Goal: Navigation & Orientation: Find specific page/section

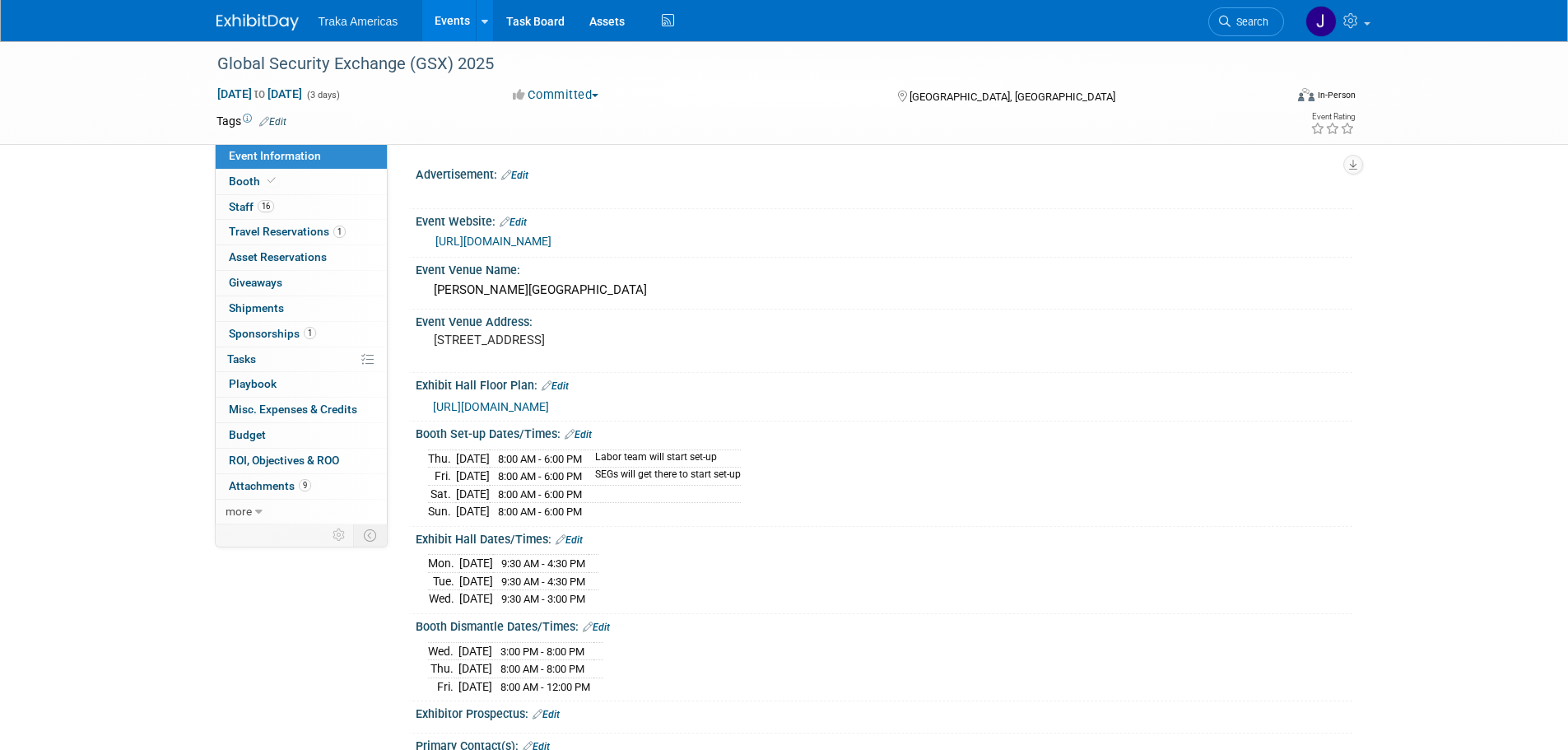
select select "National"
click at [318, 190] on link "Booth" at bounding box center [301, 182] width 171 height 24
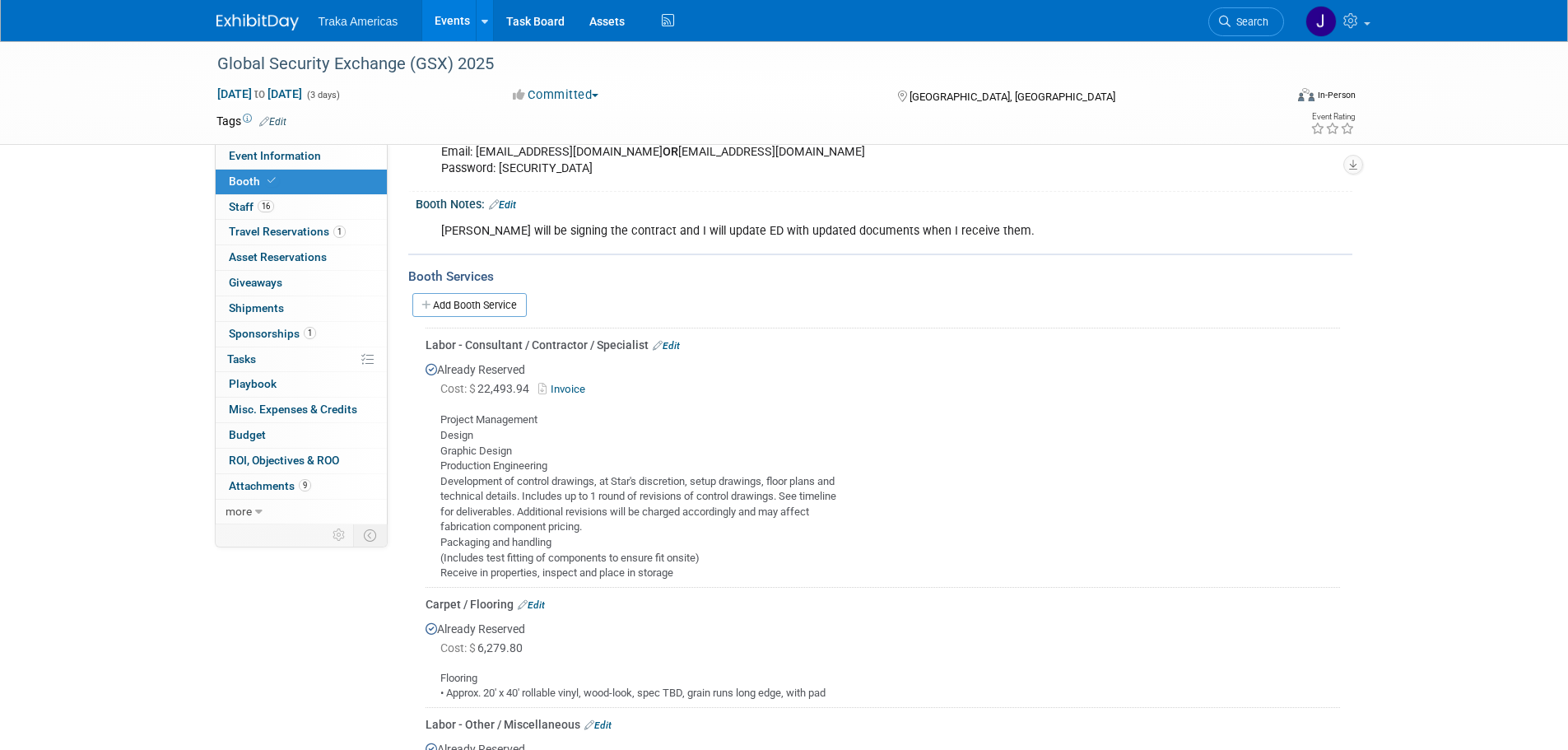
scroll to position [411, 0]
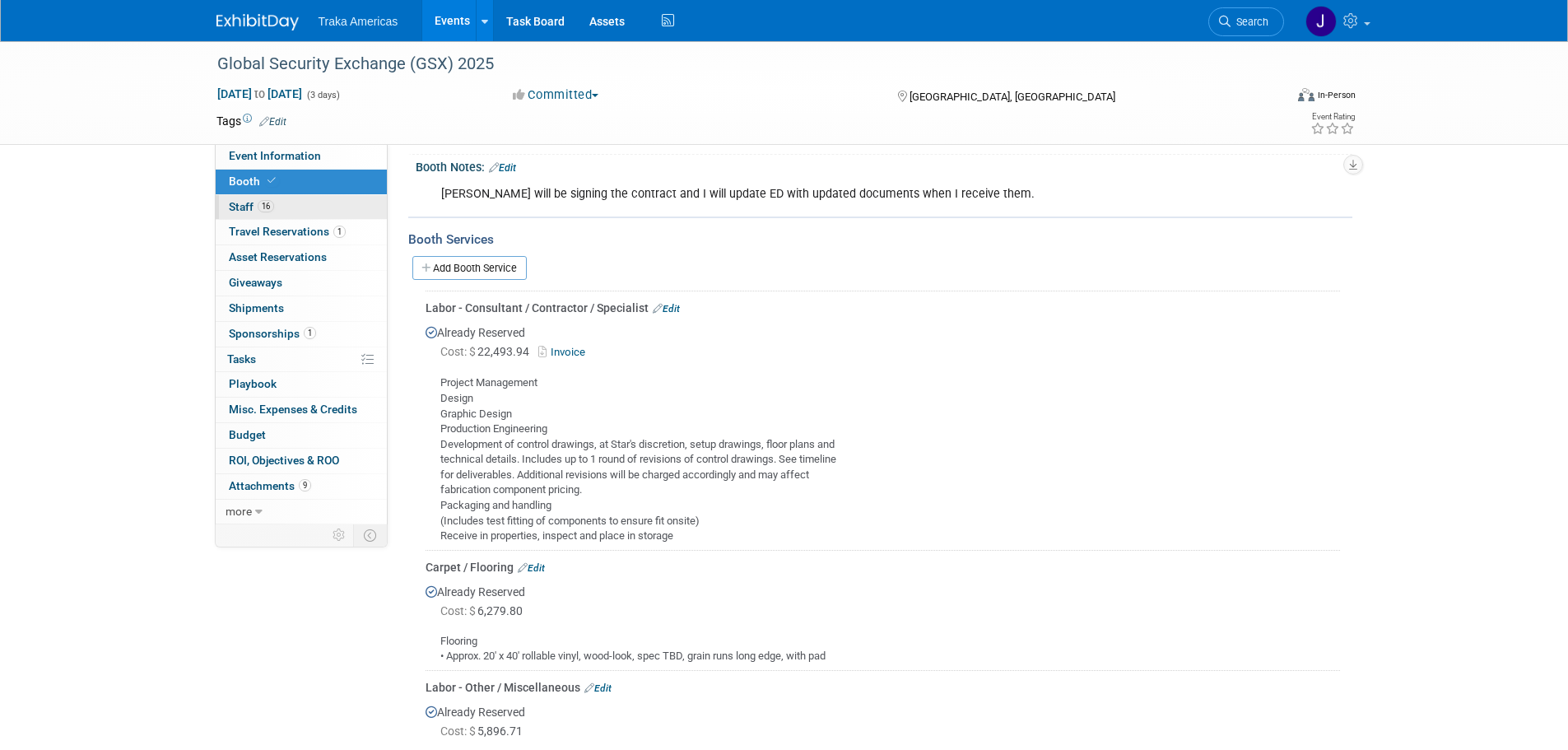
click at [279, 211] on link "16 Staff 16" at bounding box center [301, 207] width 171 height 24
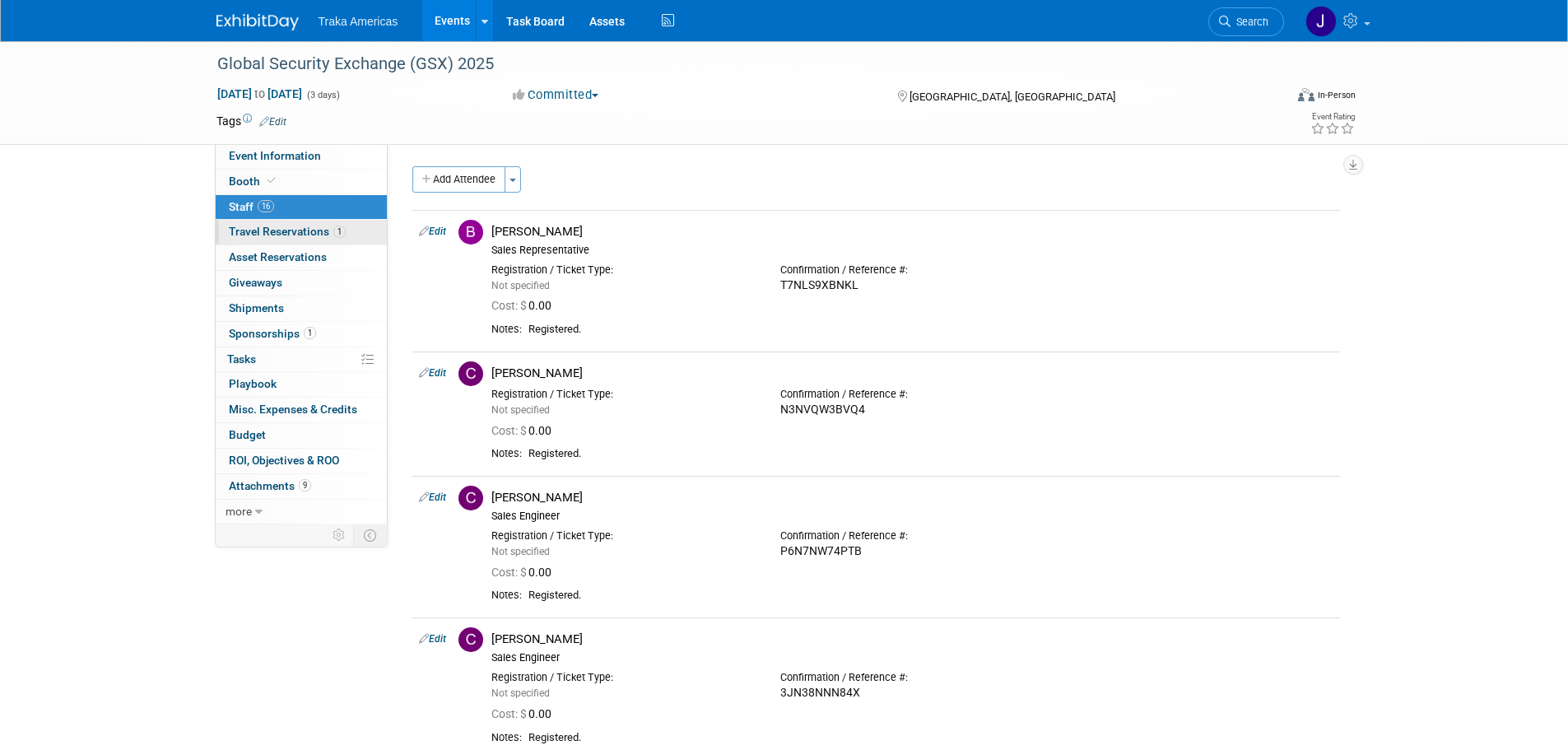
click at [261, 226] on span "Travel Reservations 1" at bounding box center [287, 231] width 117 height 14
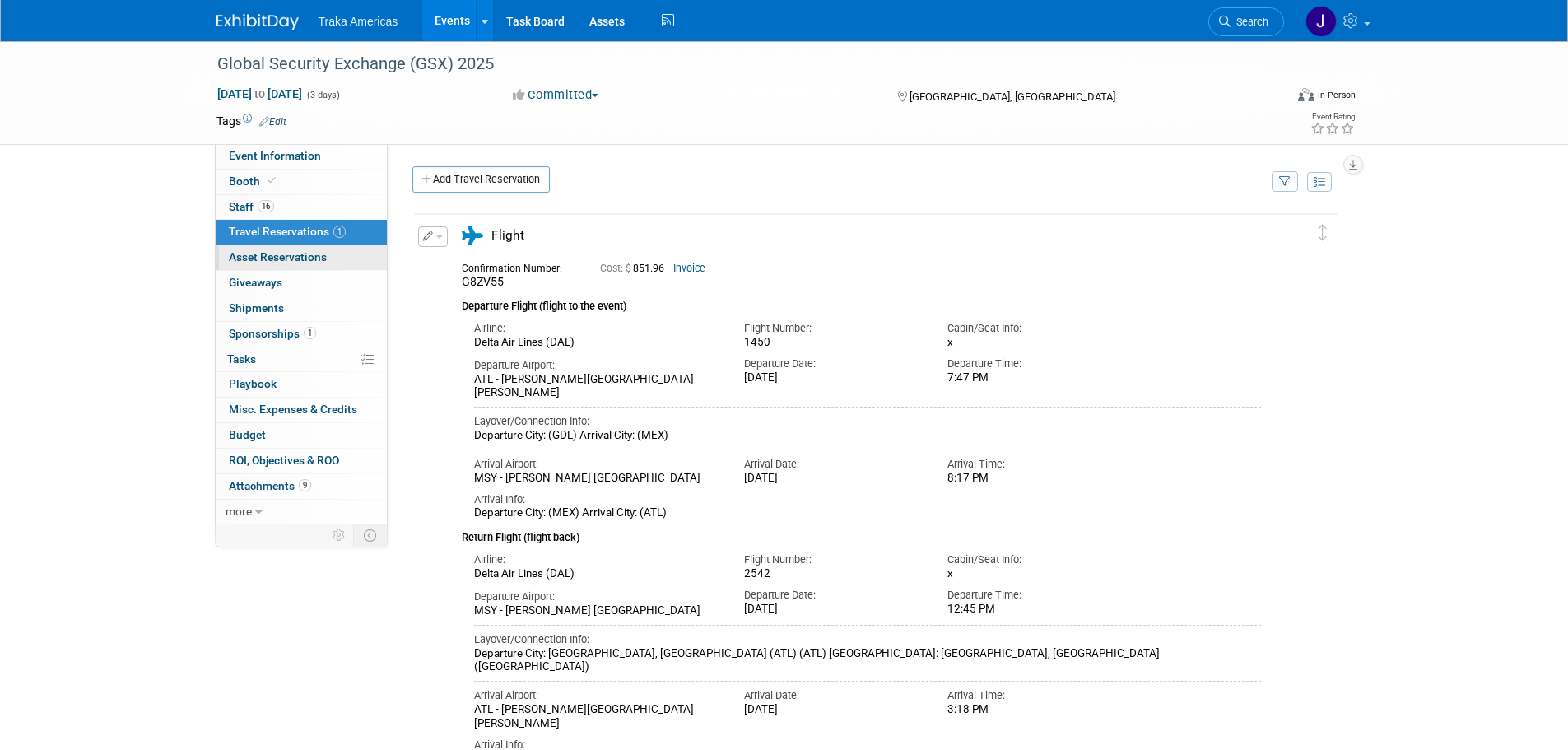
click at [325, 265] on link "0 Asset Reservations 0" at bounding box center [301, 257] width 171 height 24
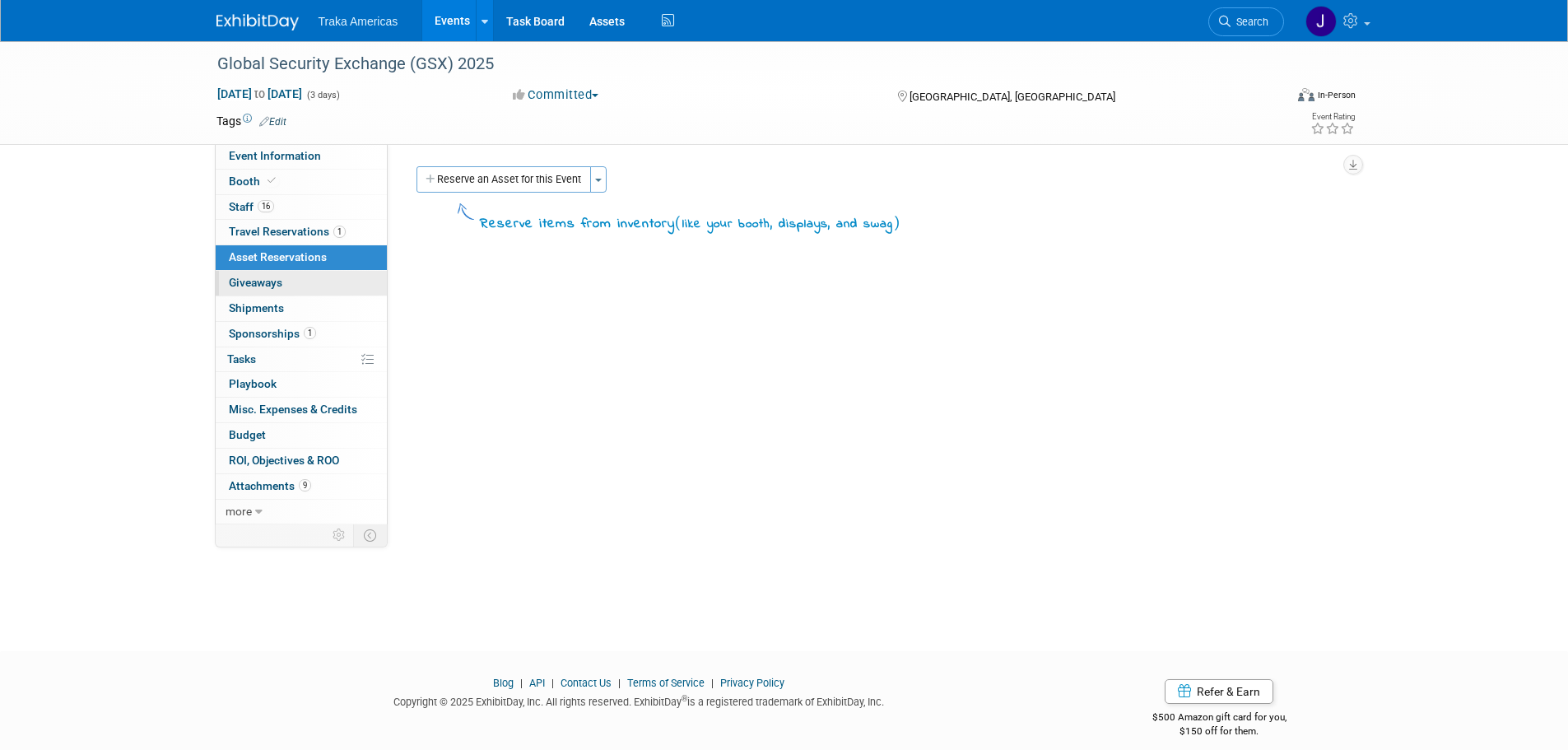
click at [320, 291] on link "0 Giveaways 0" at bounding box center [301, 283] width 171 height 24
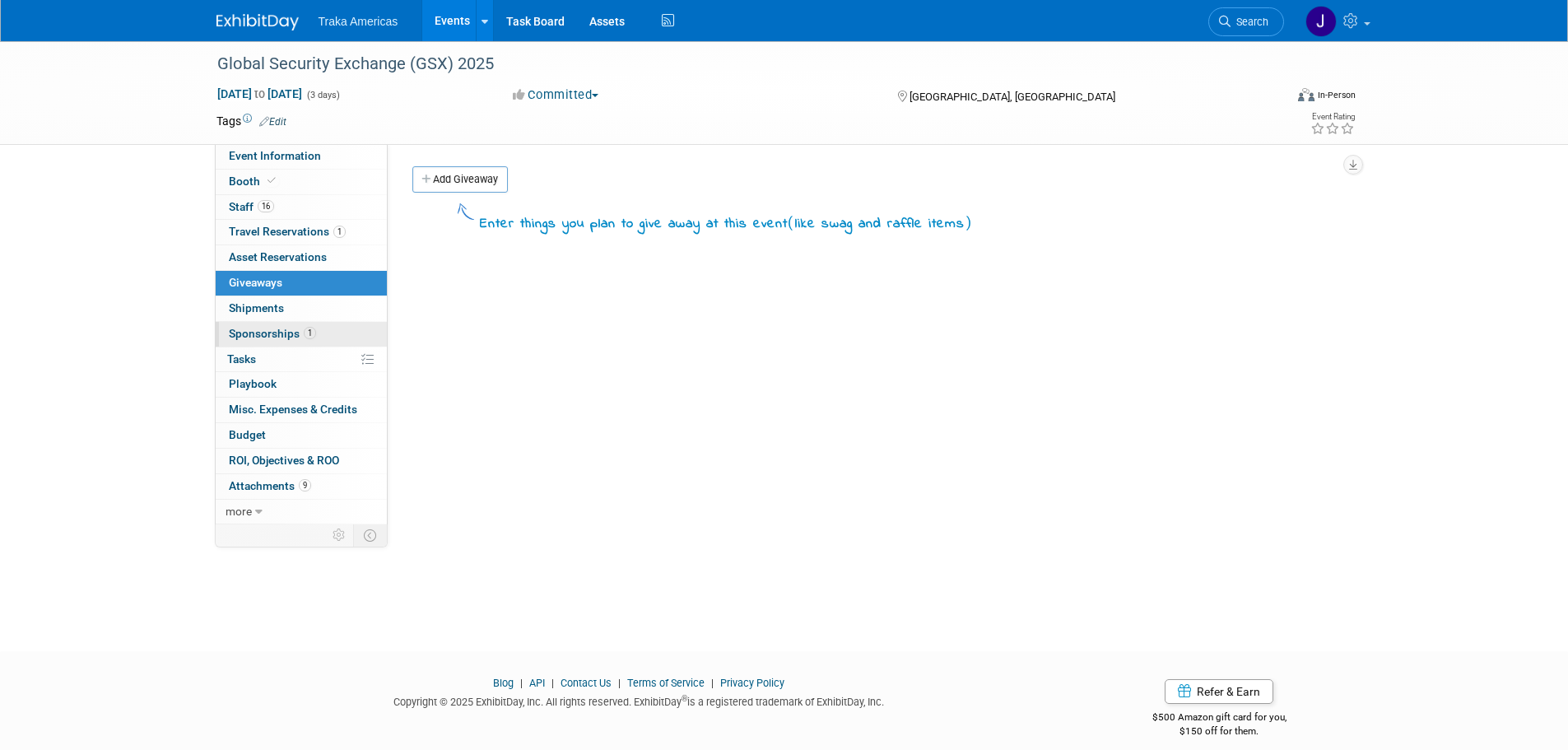
click at [323, 326] on link "1 Sponsorships 1" at bounding box center [301, 334] width 171 height 24
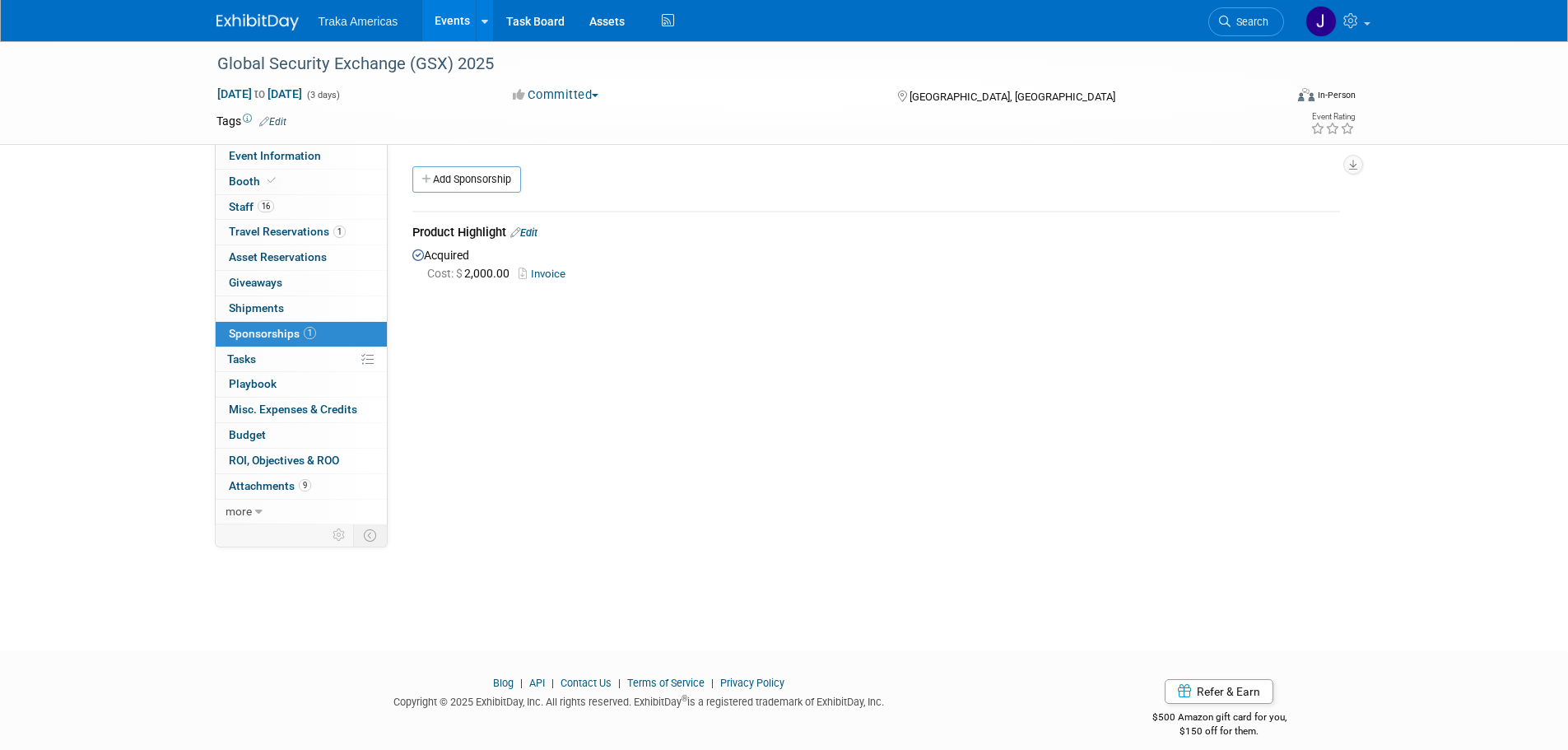
click at [543, 276] on link "Invoice" at bounding box center [545, 274] width 53 height 13
click at [274, 461] on span "ROI, Objectives & ROO 0" at bounding box center [284, 460] width 111 height 14
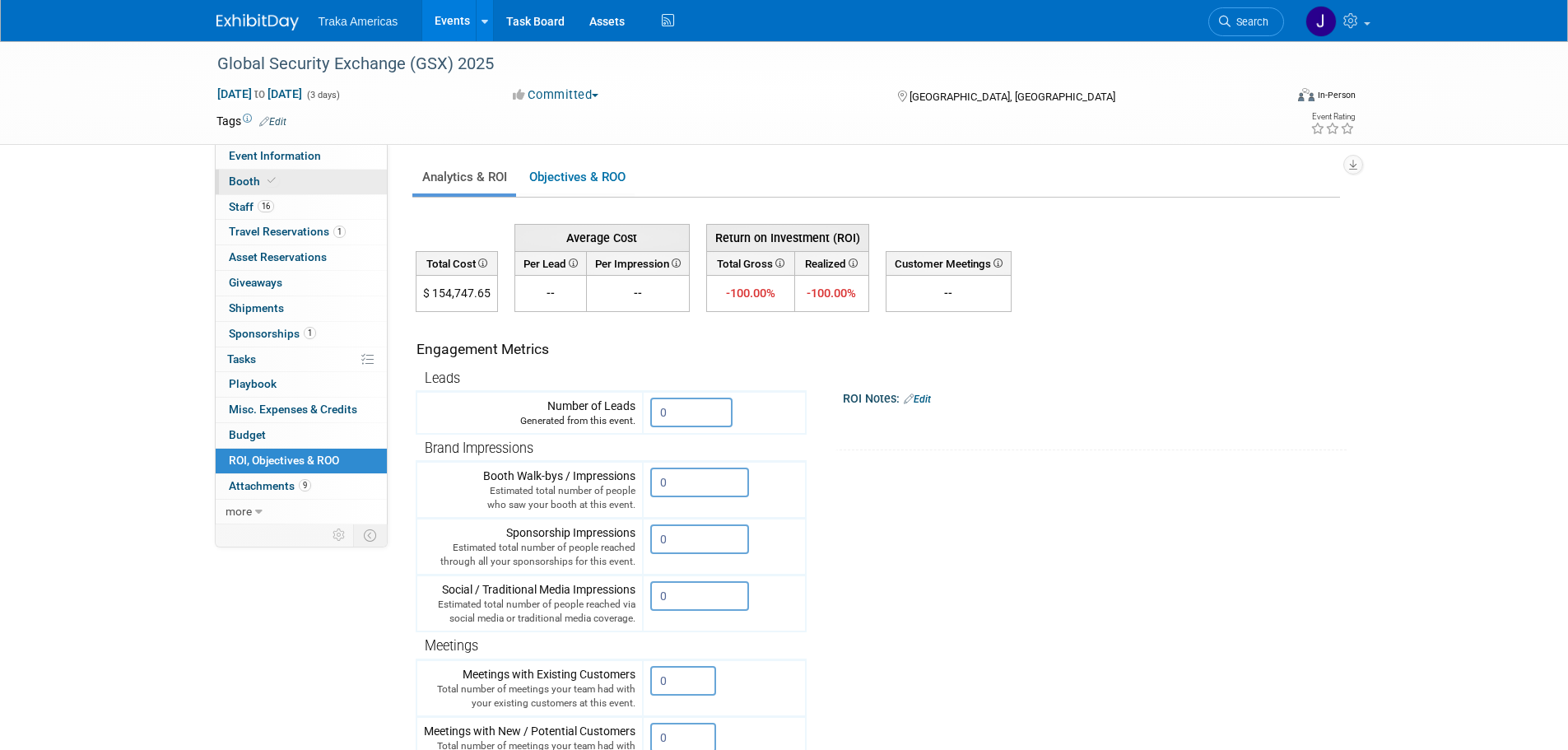
click at [273, 188] on link "Booth" at bounding box center [301, 182] width 171 height 24
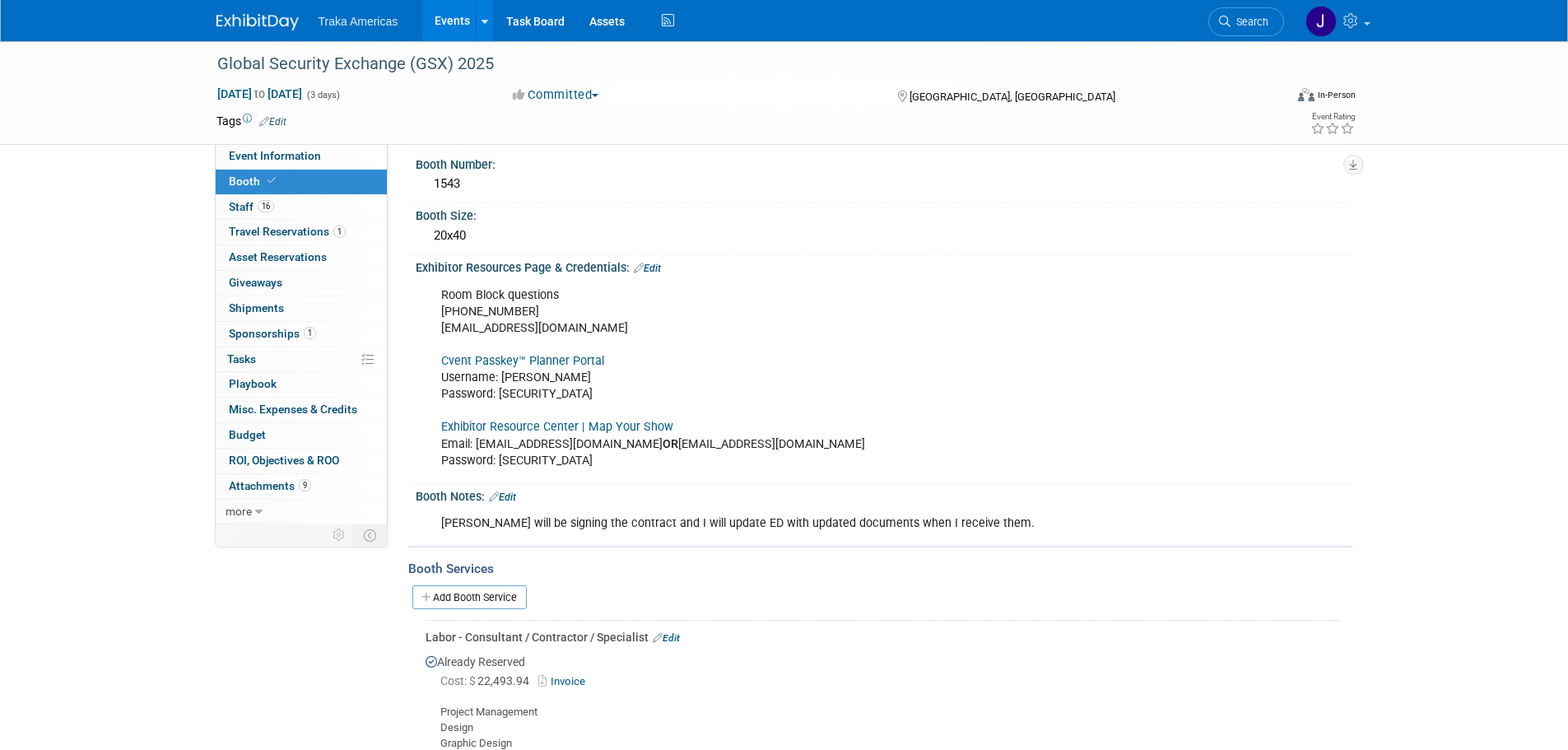
scroll to position [165, 0]
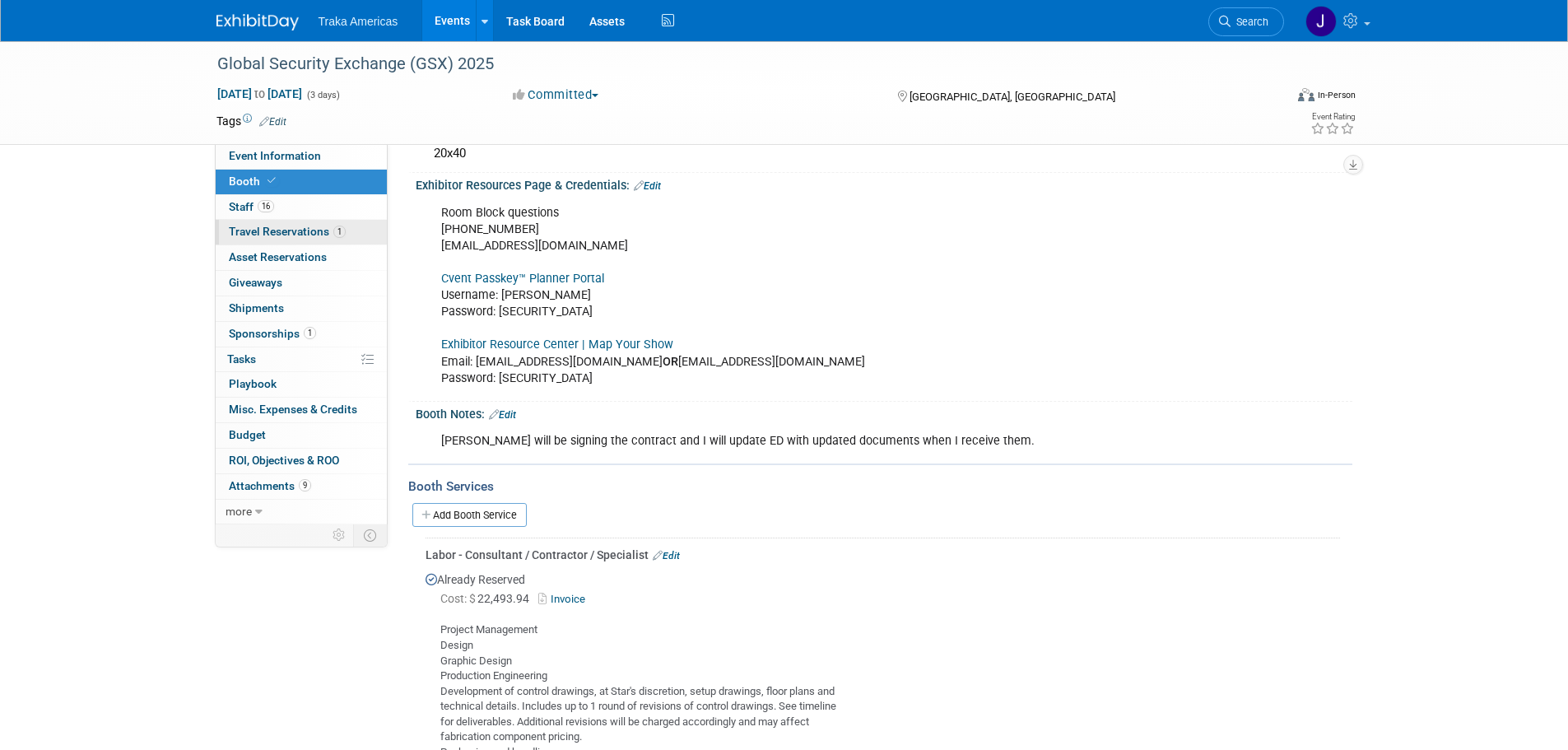
click at [334, 231] on span "1" at bounding box center [339, 231] width 13 height 13
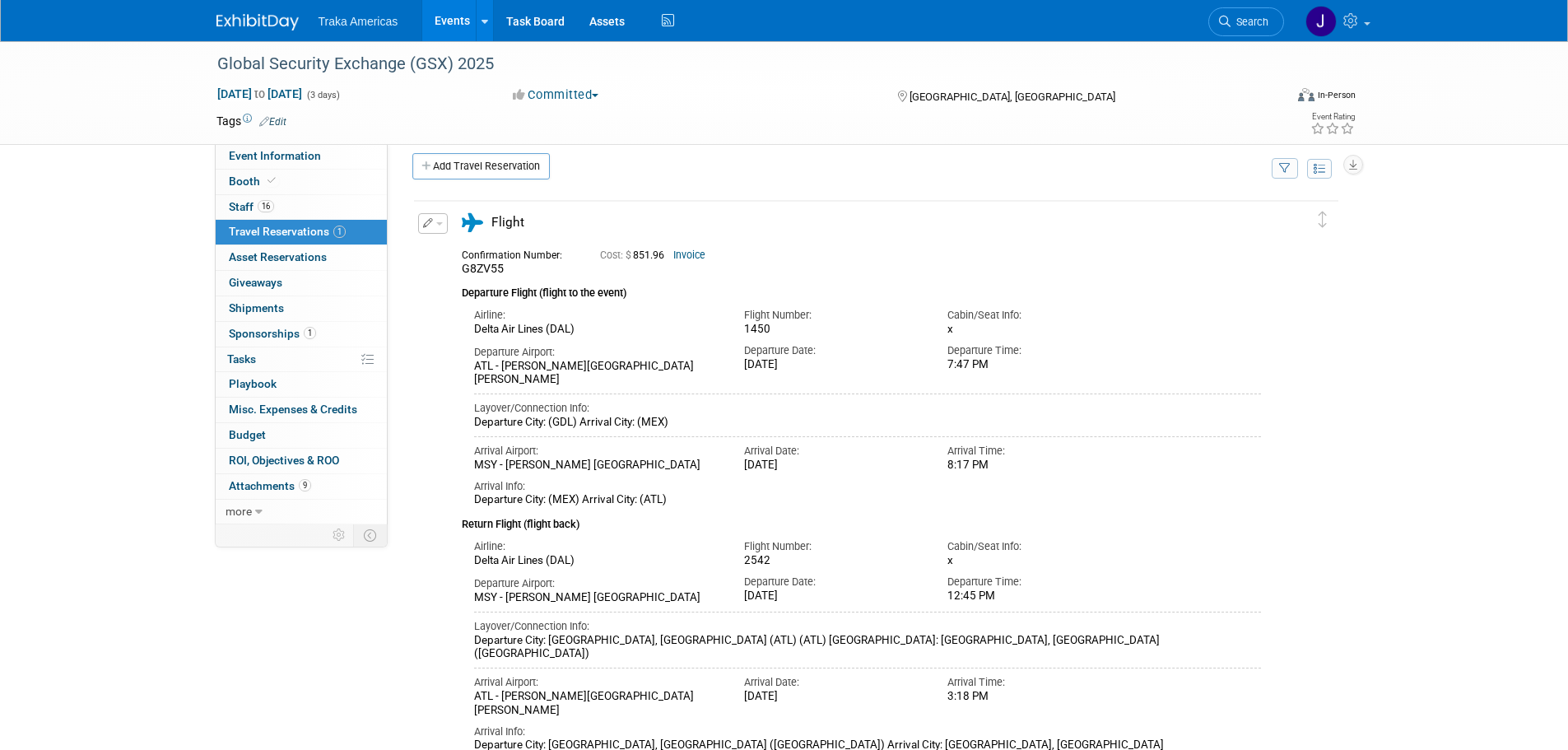
scroll to position [0, 0]
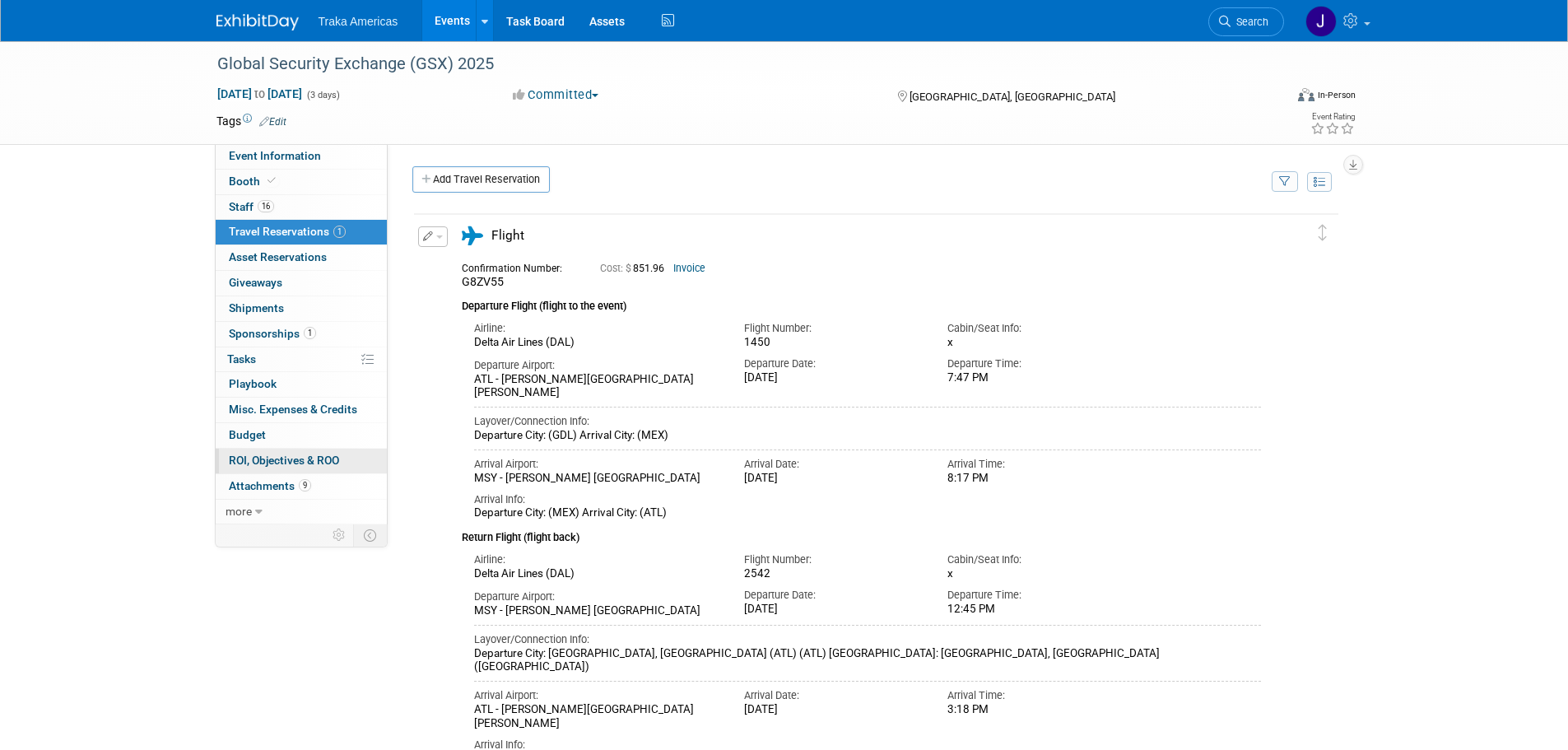
click at [339, 469] on link "0 ROI, Objectives & ROO 0" at bounding box center [301, 460] width 171 height 24
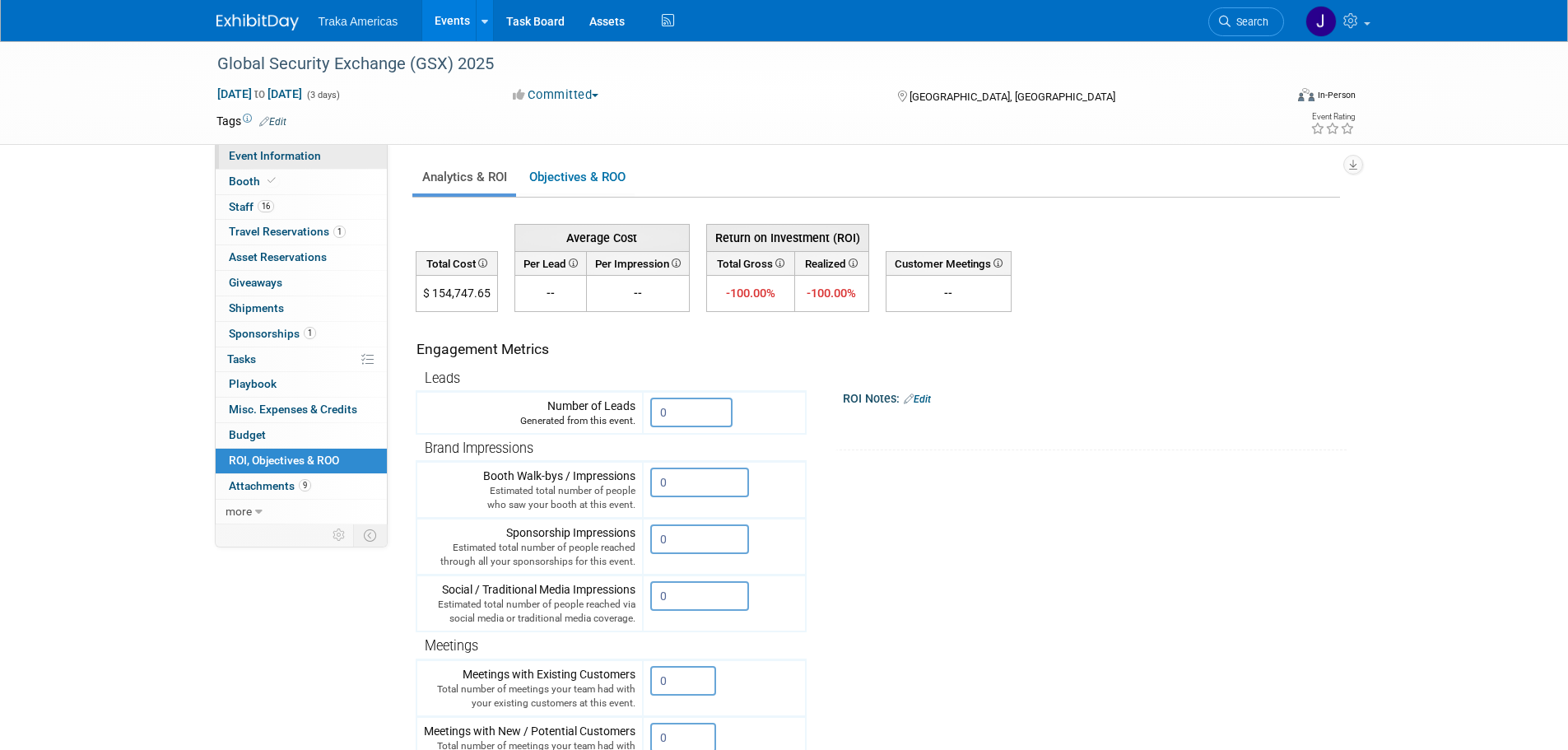
click at [302, 161] on span "Event Information" at bounding box center [274, 155] width 92 height 14
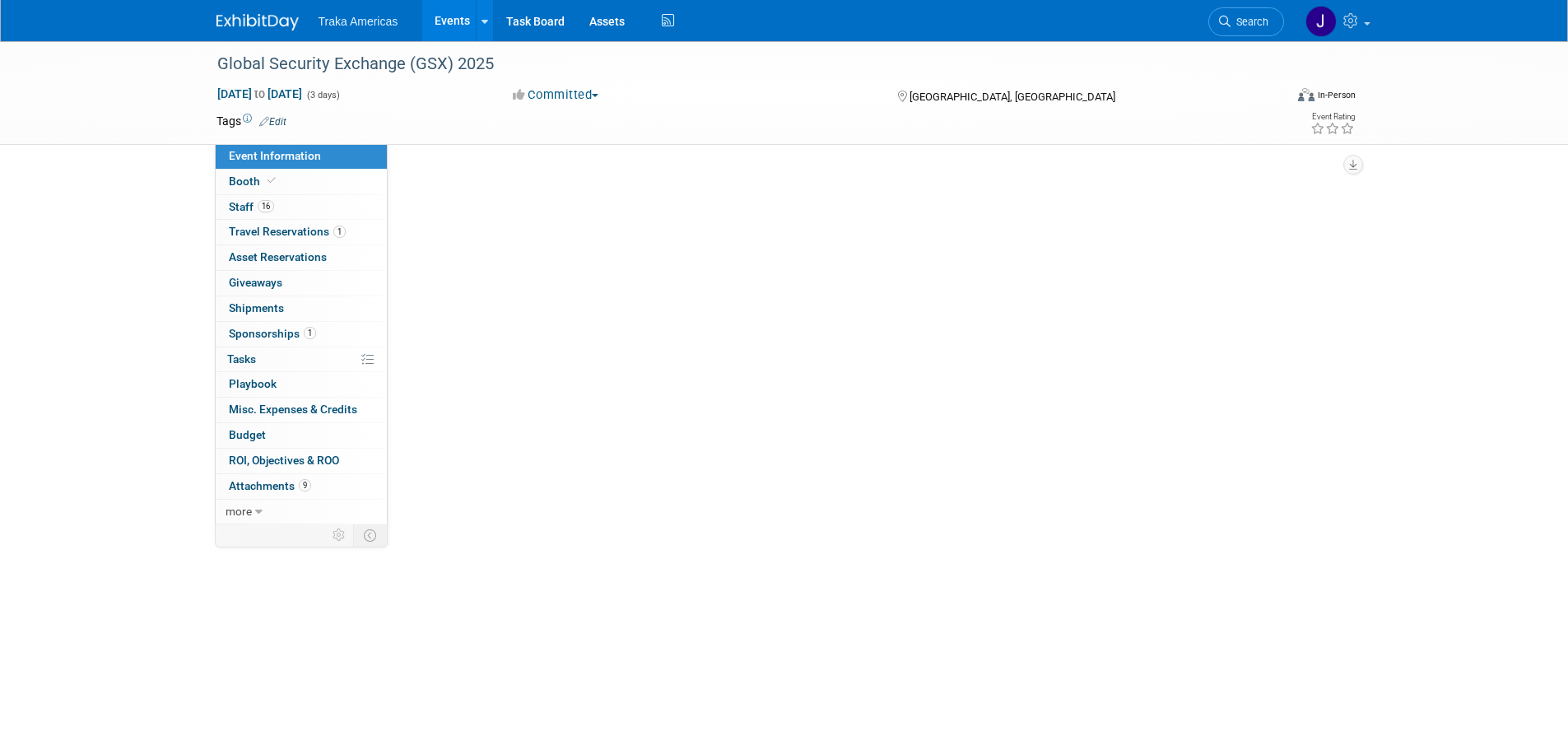
select select "National"
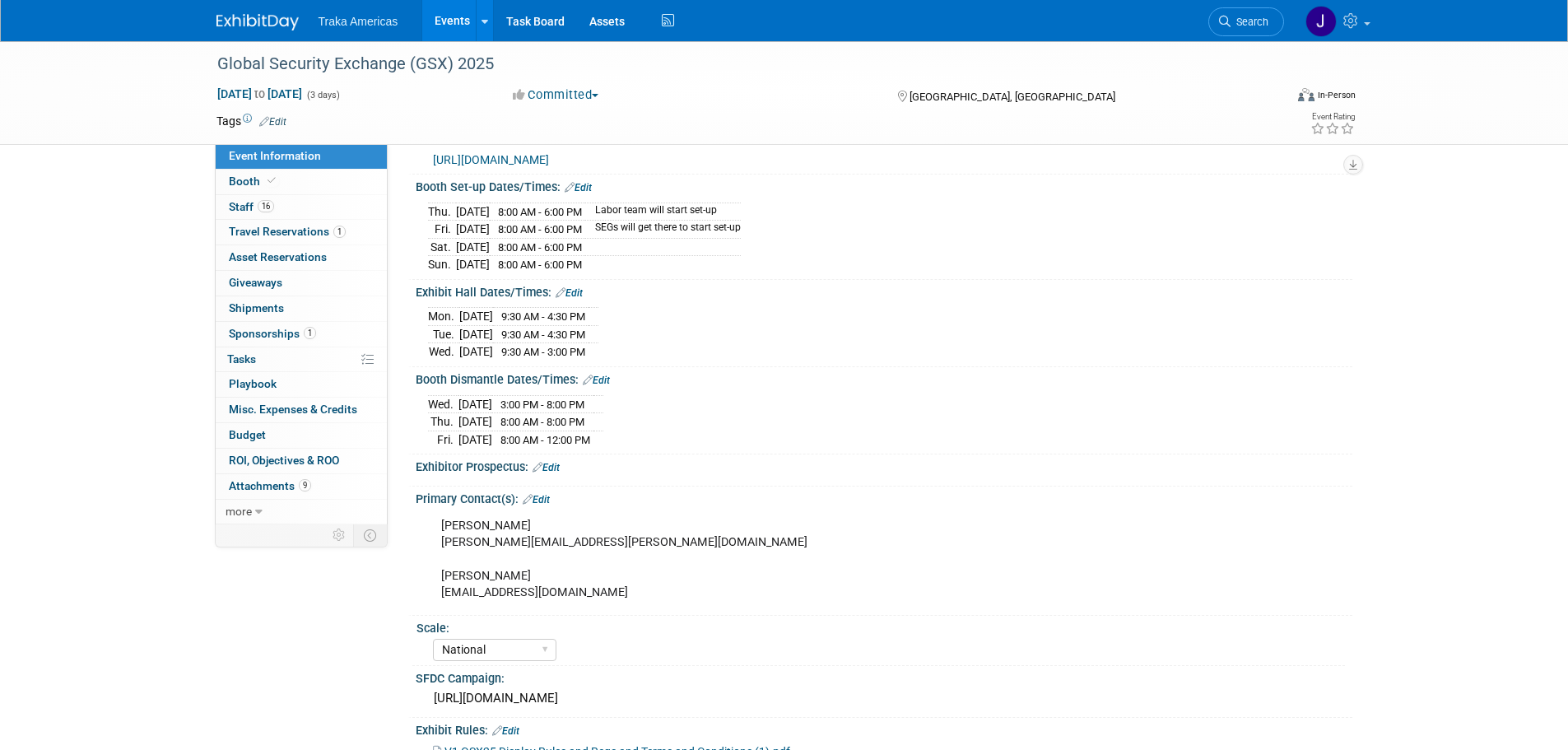
scroll to position [482, 0]
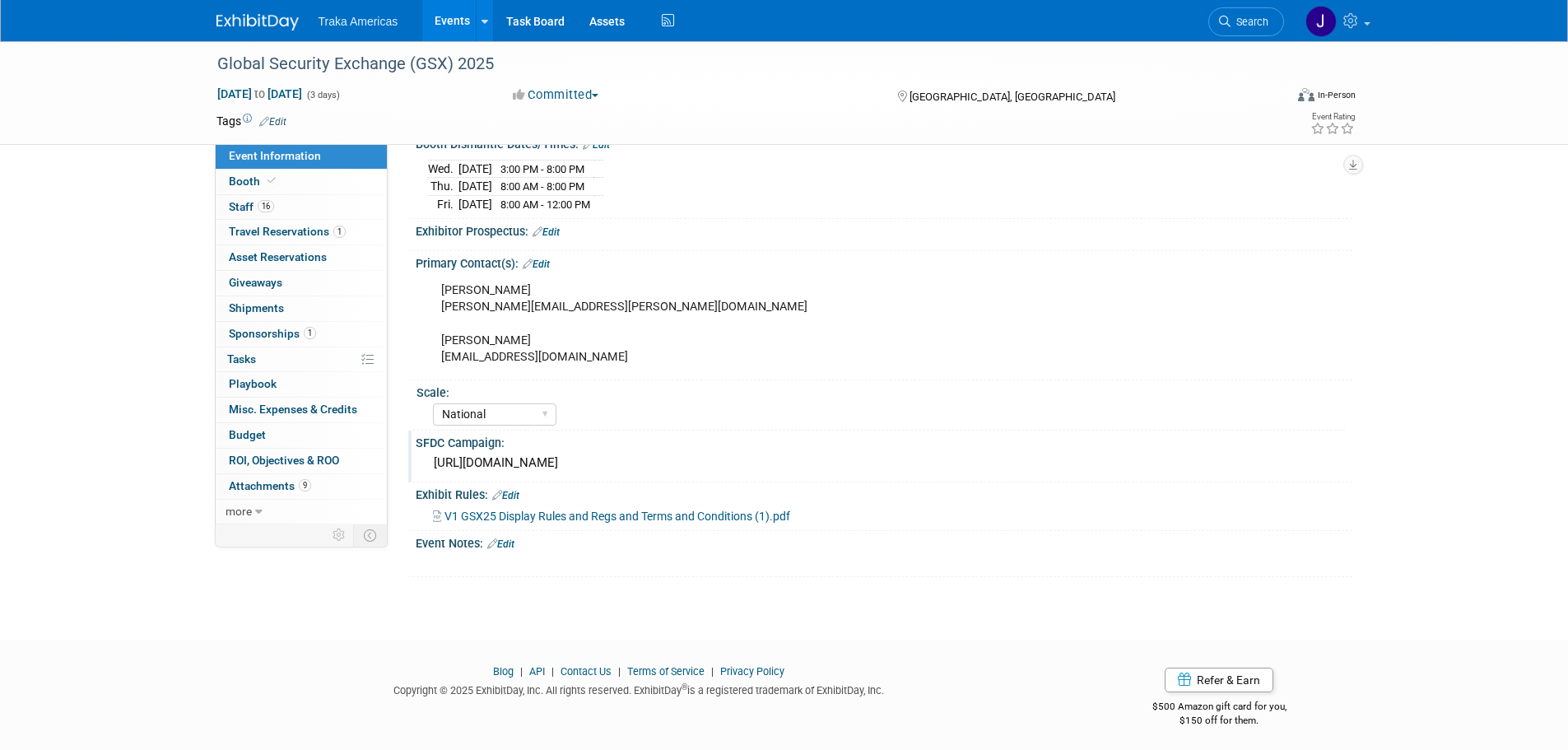
click at [601, 461] on div "[URL][DOMAIN_NAME]" at bounding box center [884, 463] width 912 height 25
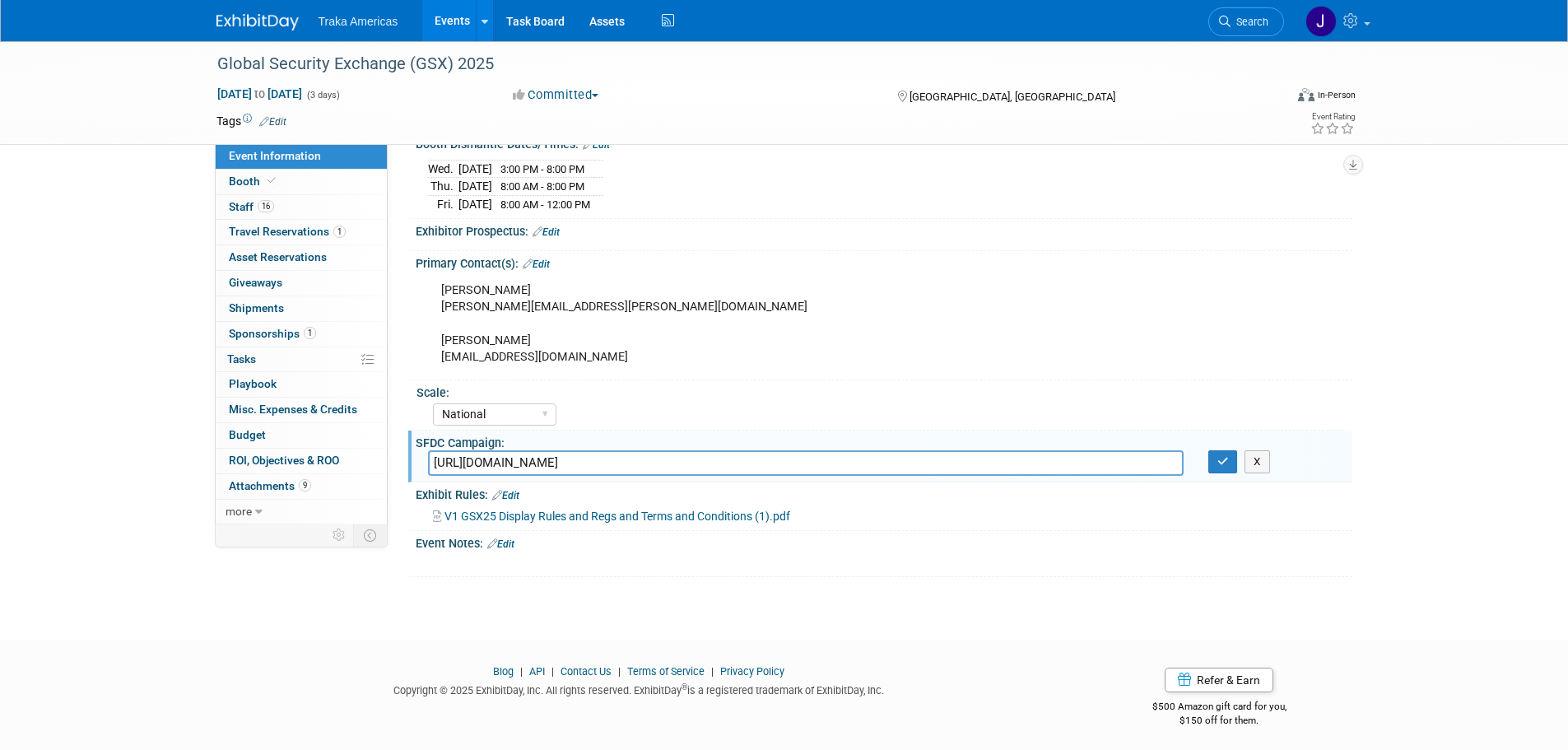
click at [600, 462] on input "[URL][DOMAIN_NAME]" at bounding box center [806, 463] width 756 height 25
drag, startPoint x: 1223, startPoint y: 457, endPoint x: 1134, endPoint y: 448, distance: 89.5
click at [1223, 457] on icon "button" at bounding box center [1223, 461] width 12 height 11
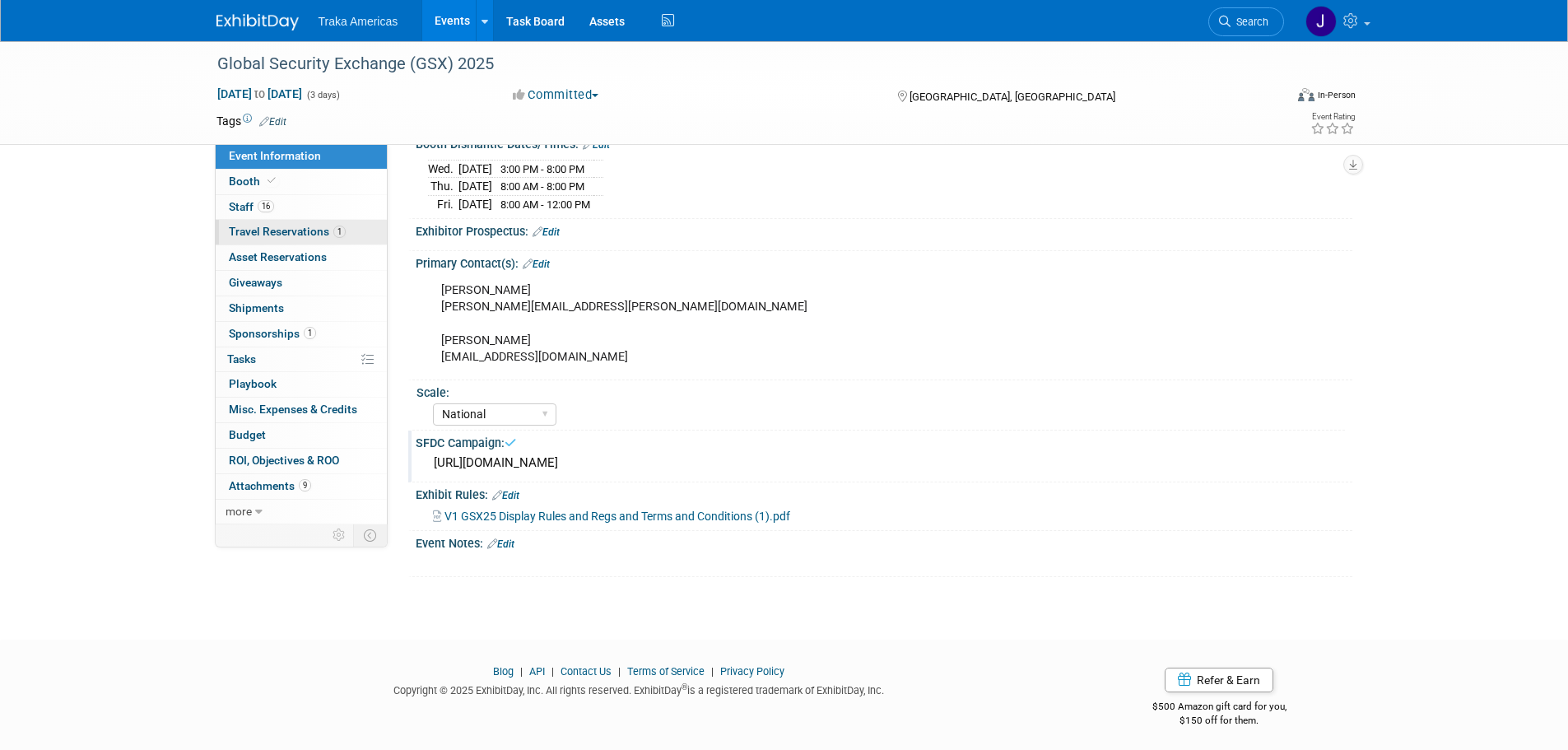
click at [320, 234] on span "Travel Reservations 1" at bounding box center [287, 231] width 117 height 14
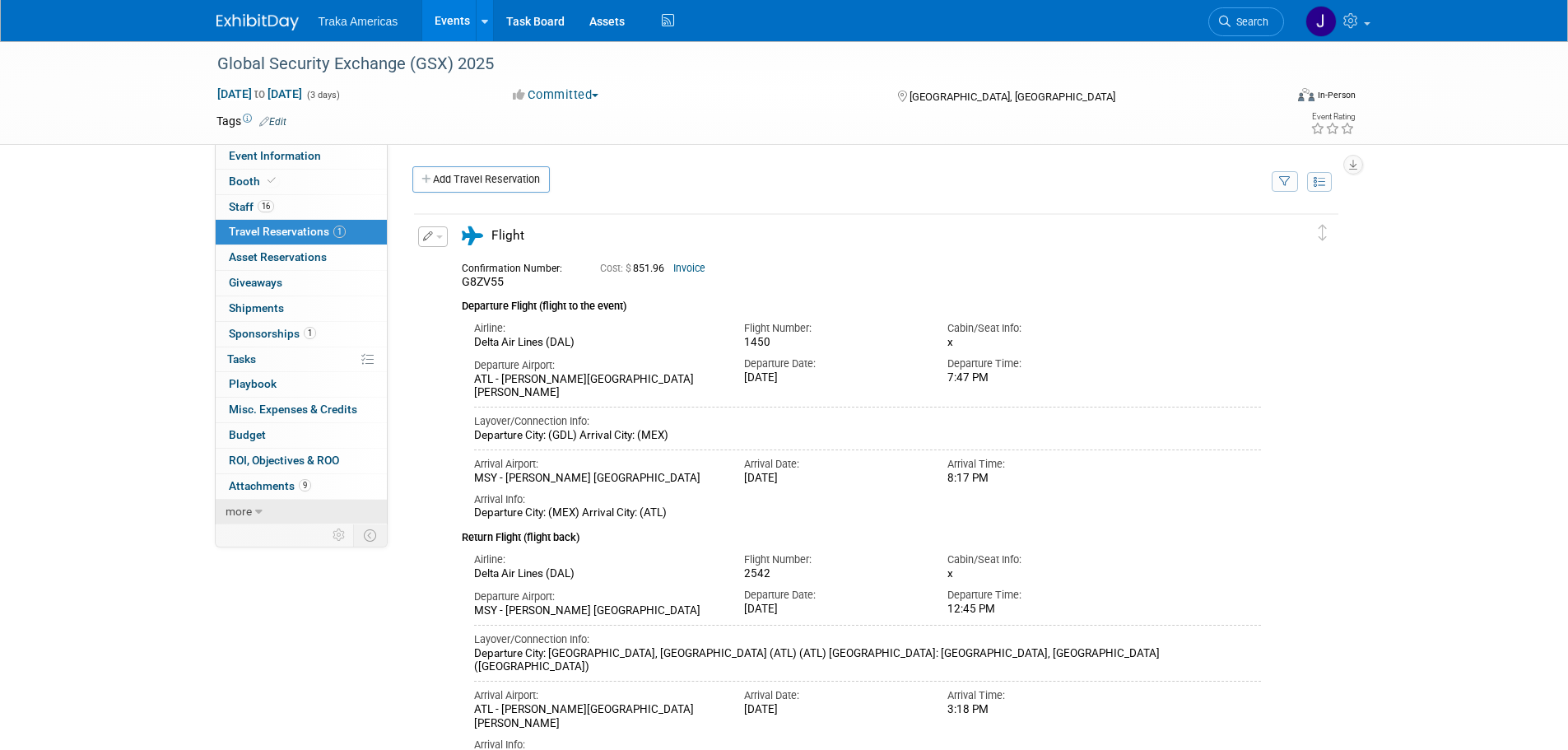
click at [247, 506] on span "more" at bounding box center [238, 511] width 26 height 14
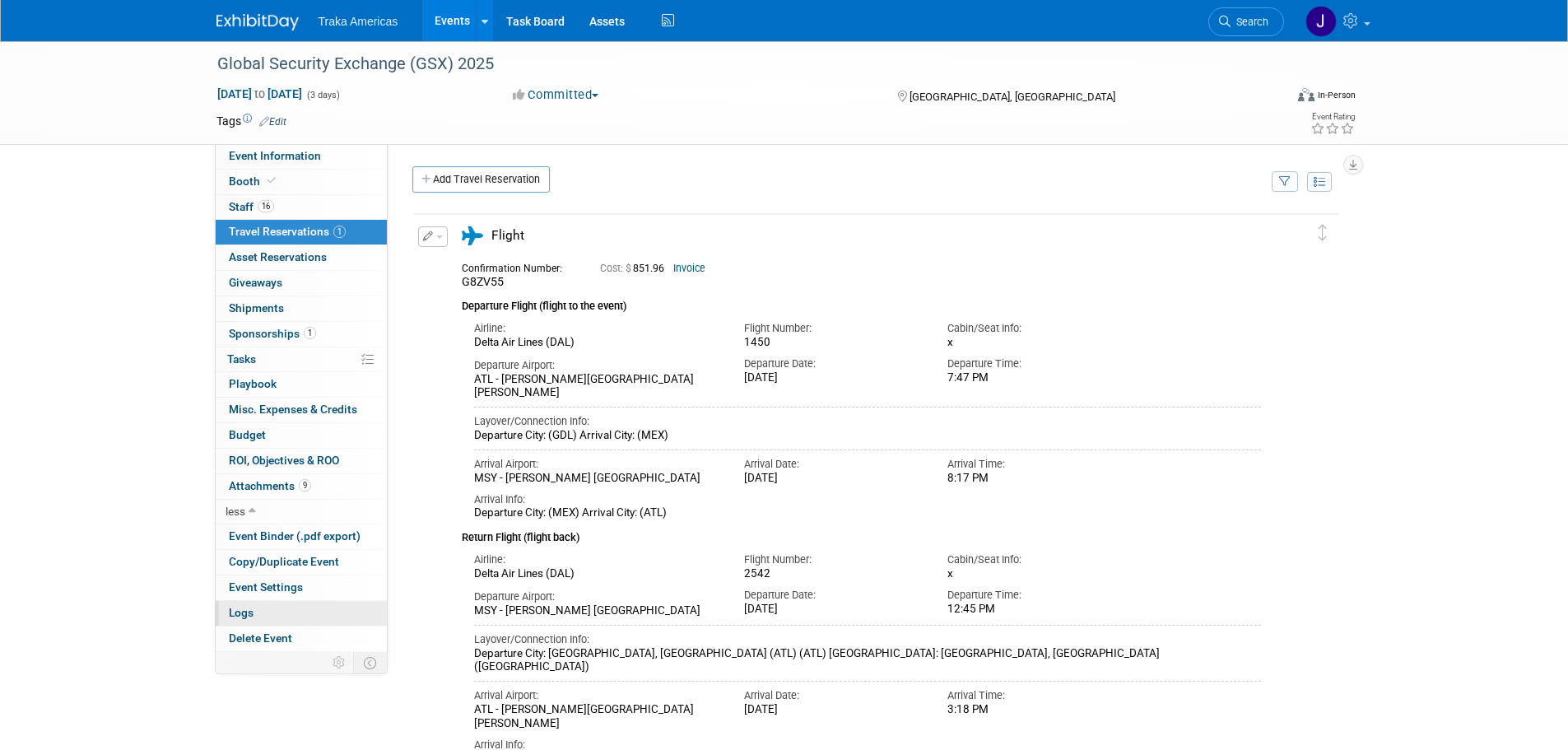
click at [275, 601] on link "Logs" at bounding box center [301, 613] width 171 height 24
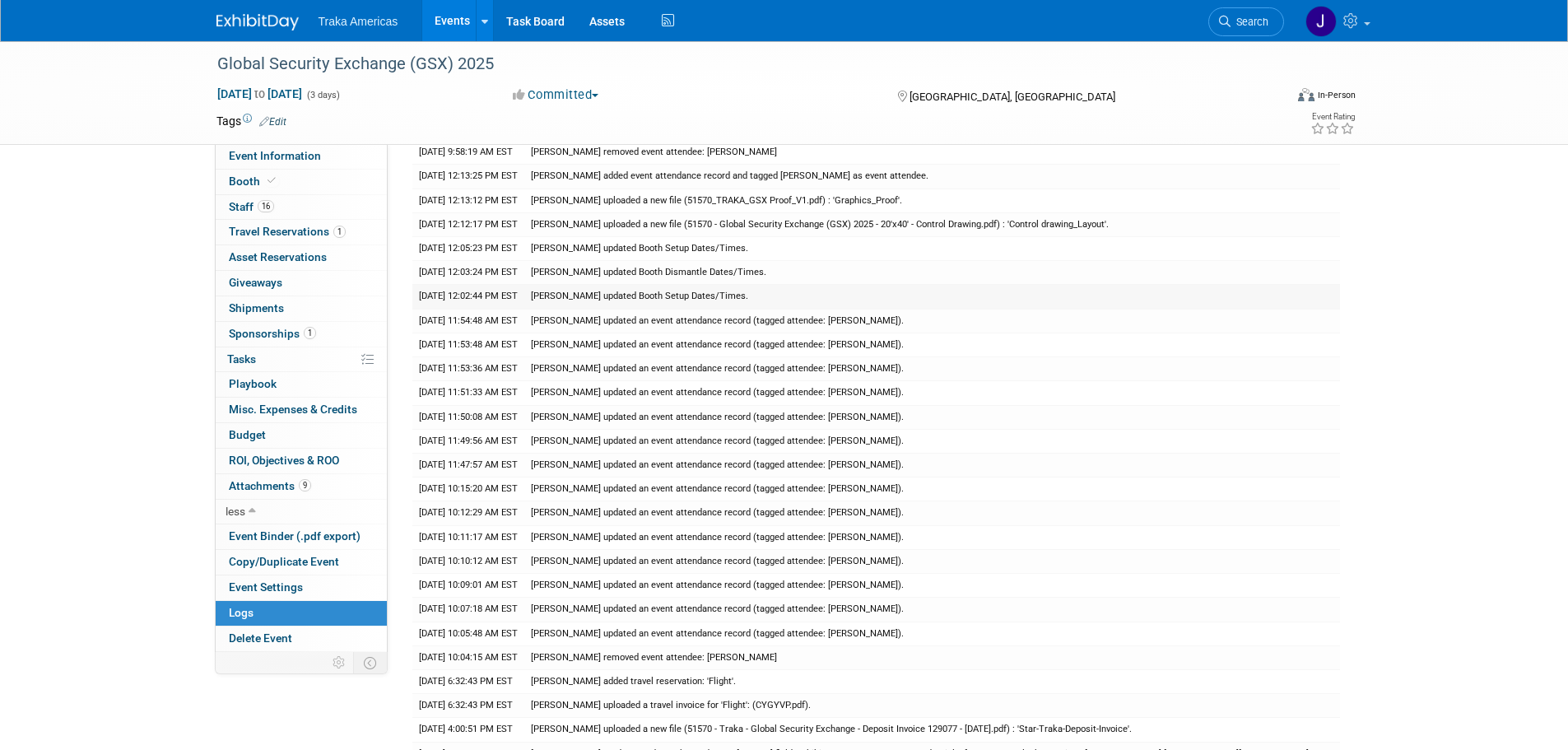
scroll to position [329, 0]
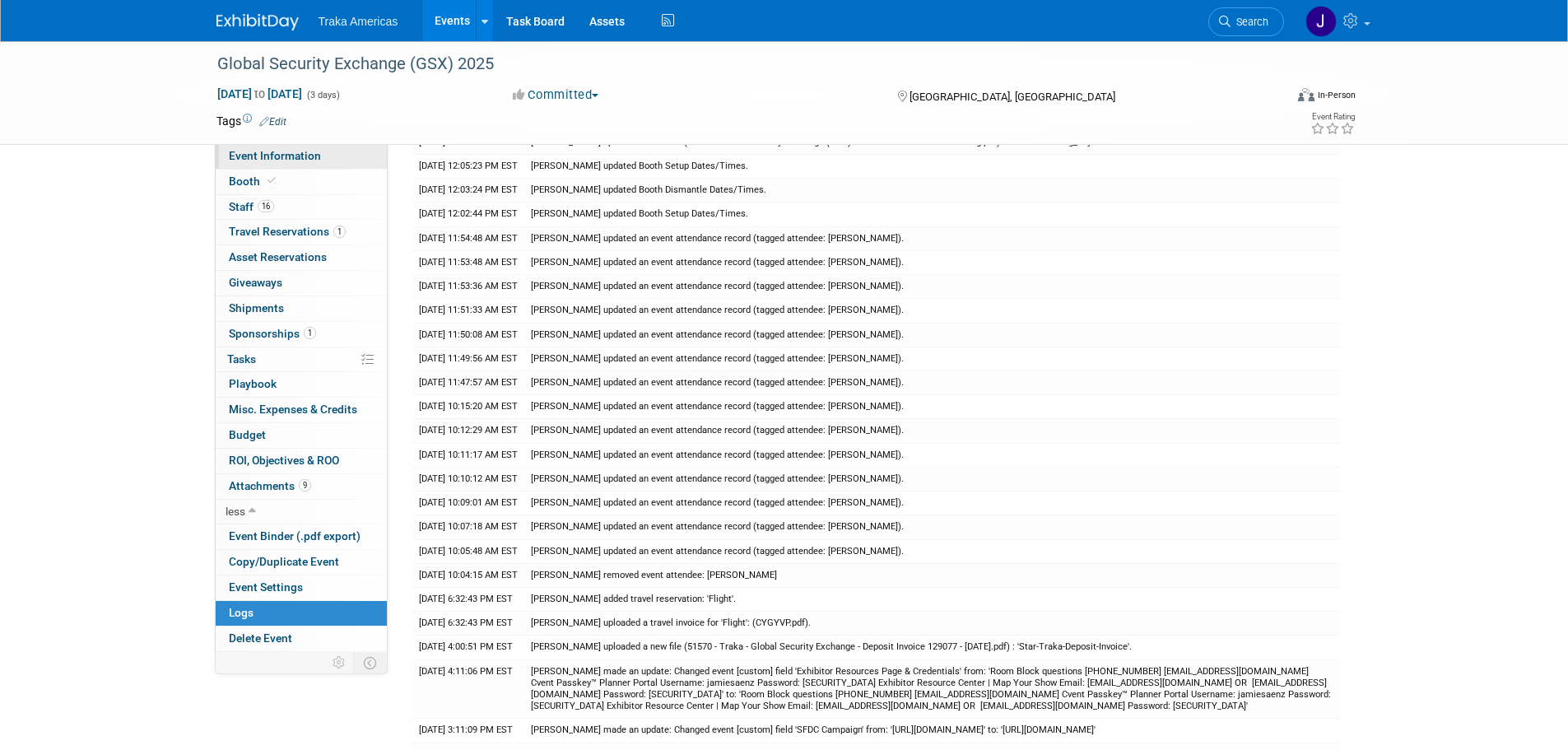
click at [290, 161] on span "Event Information" at bounding box center [274, 155] width 92 height 14
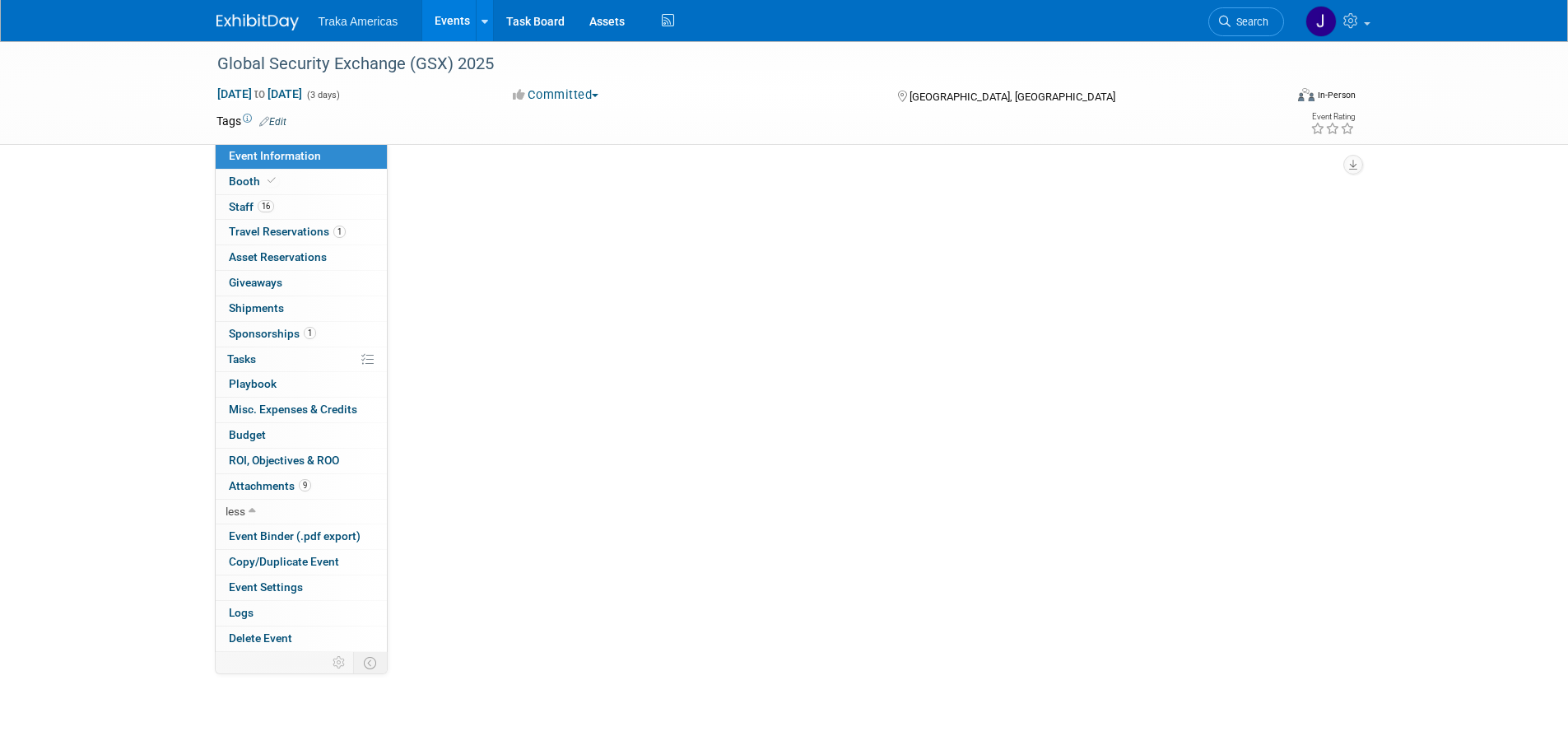
scroll to position [0, 0]
select select "National"
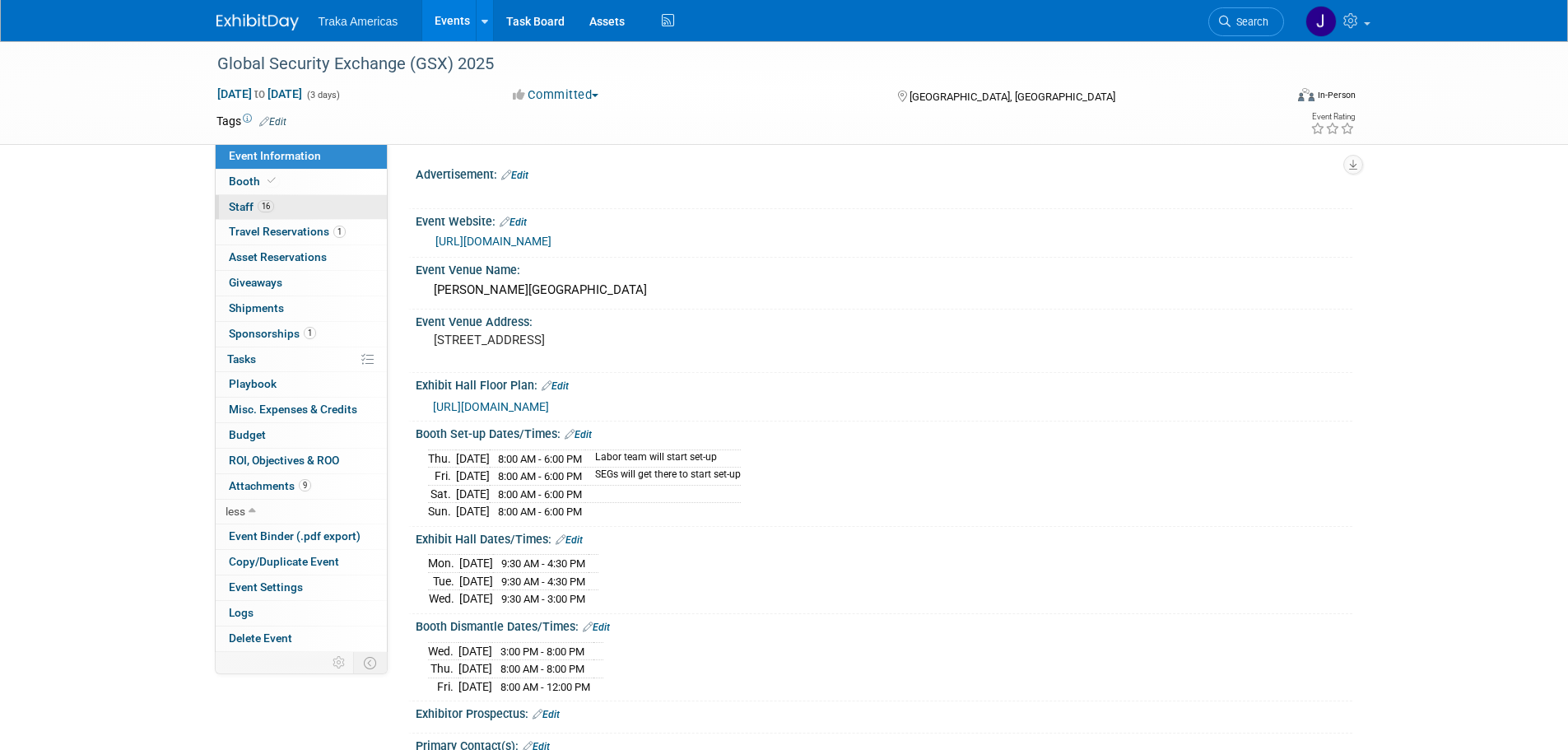
click at [296, 201] on link "16 Staff 16" at bounding box center [301, 207] width 171 height 24
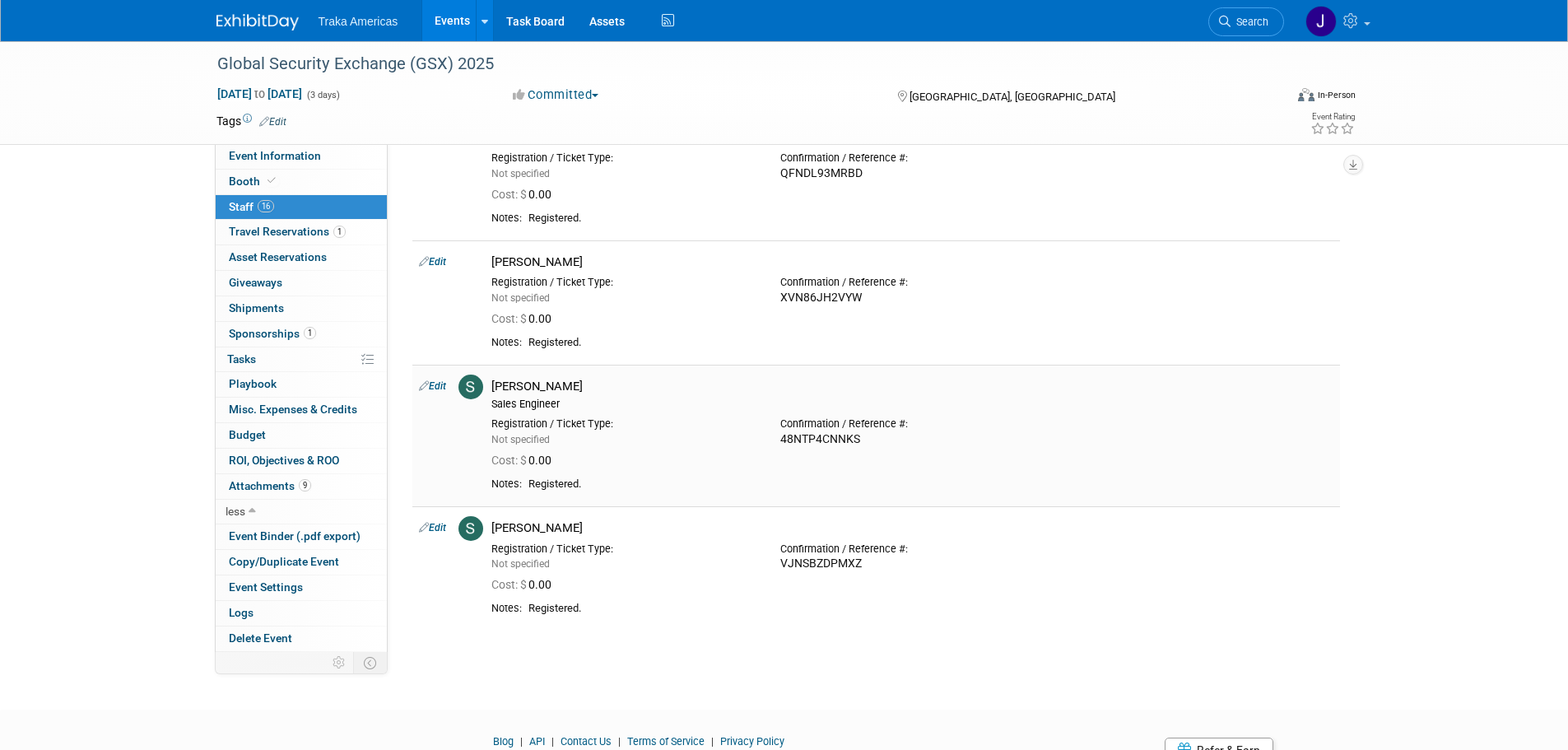
scroll to position [1721, 0]
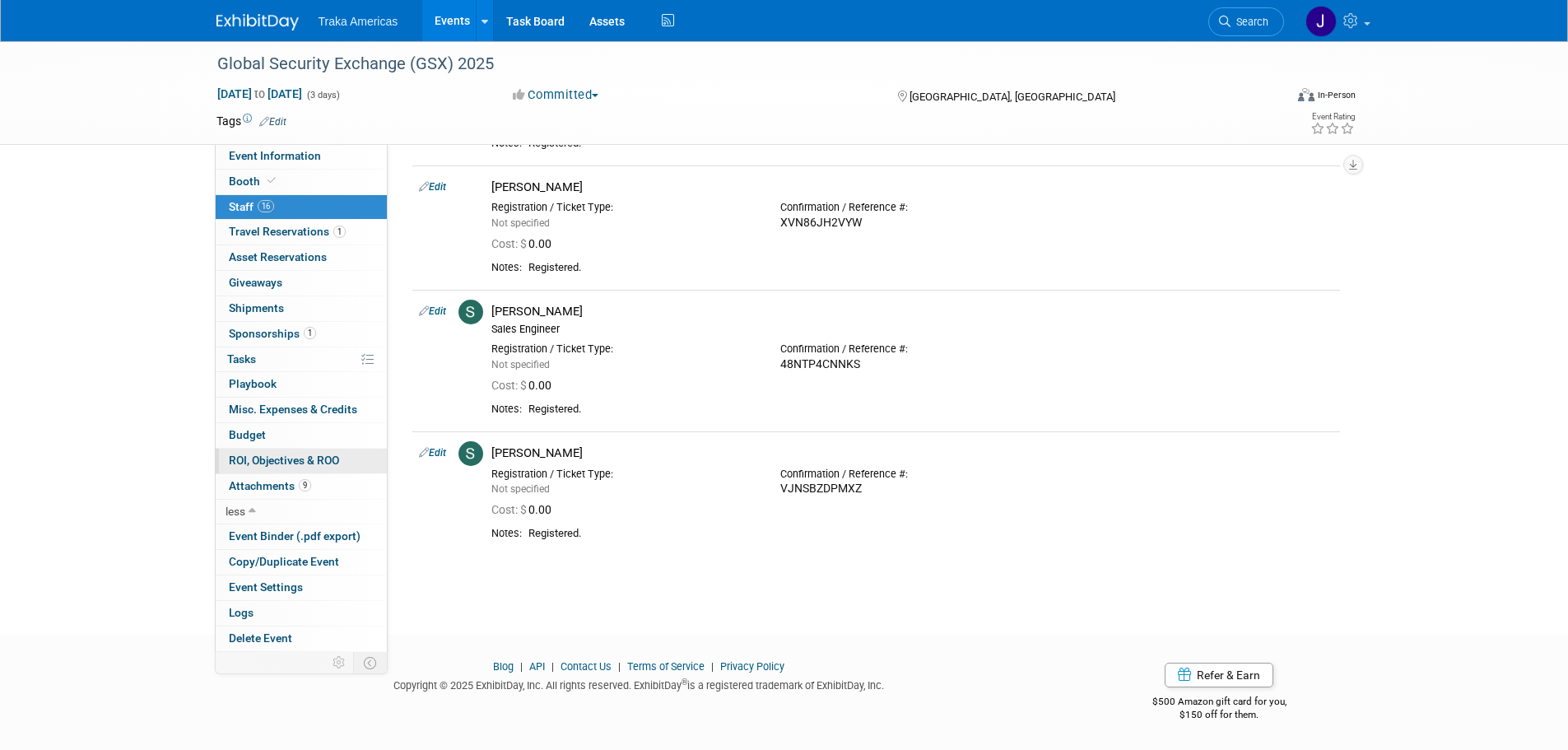
click at [312, 457] on span "ROI, Objectives & ROO 0" at bounding box center [284, 460] width 111 height 14
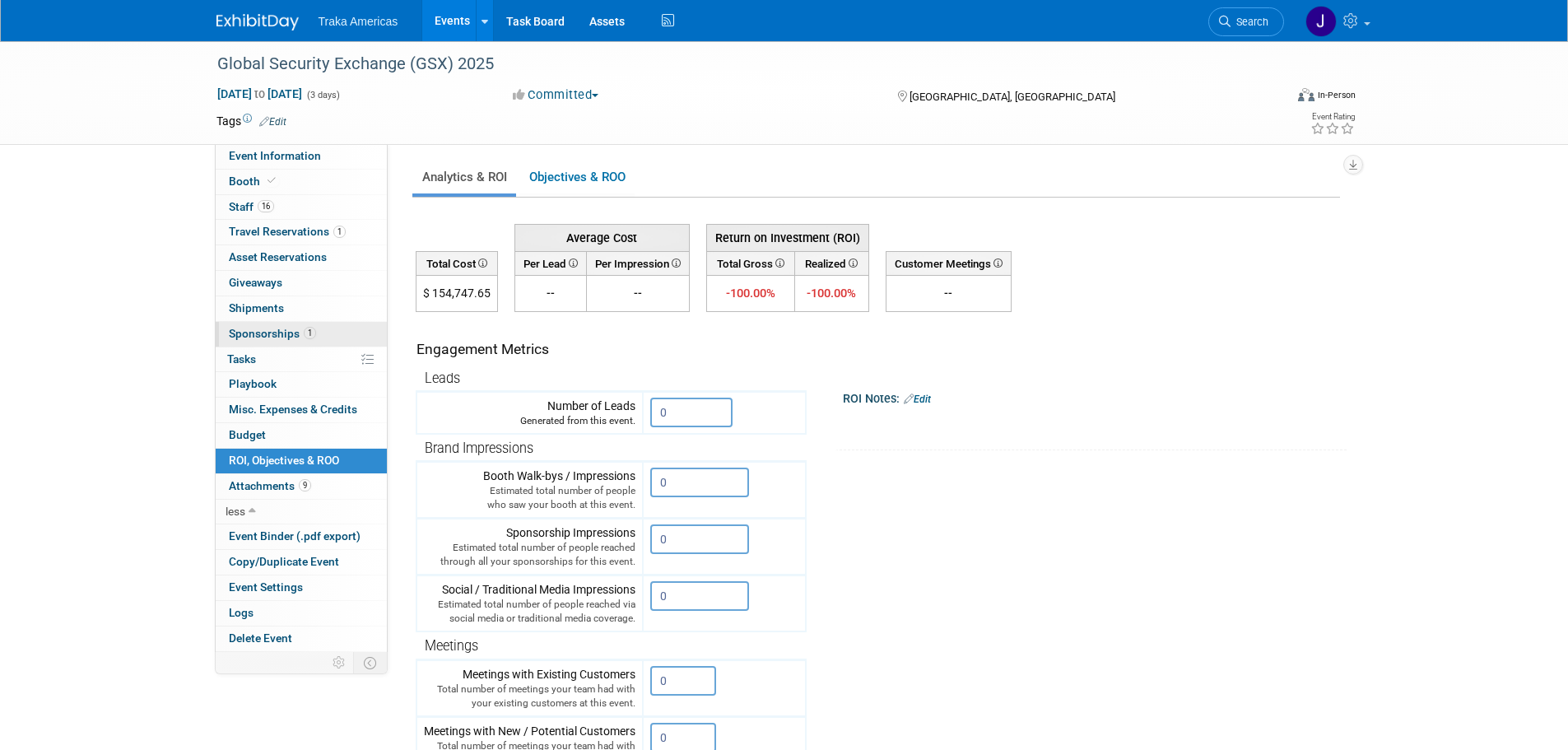
click at [293, 334] on span "Sponsorships 1" at bounding box center [272, 334] width 87 height 14
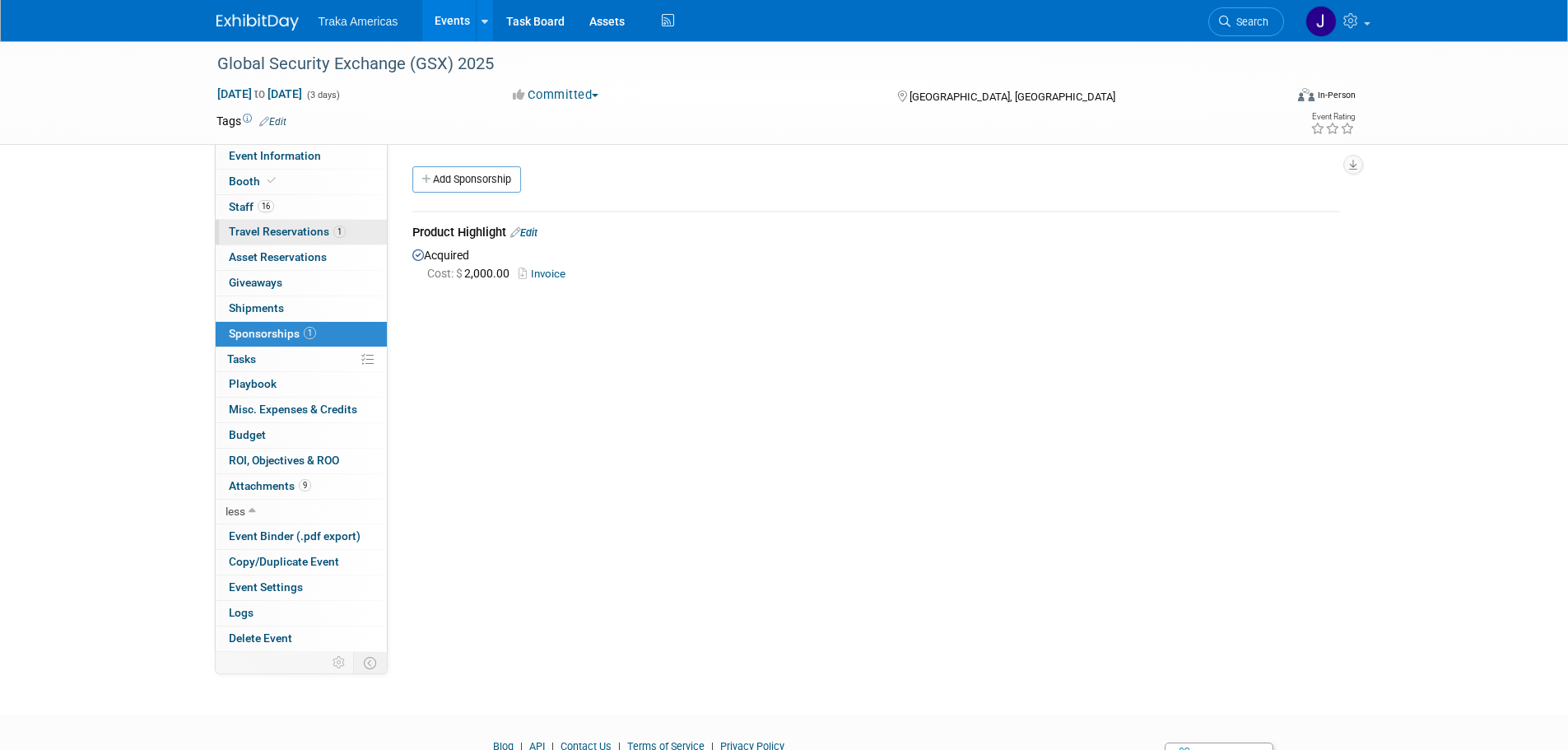
click at [345, 232] on link "1 Travel Reservations 1" at bounding box center [301, 231] width 171 height 24
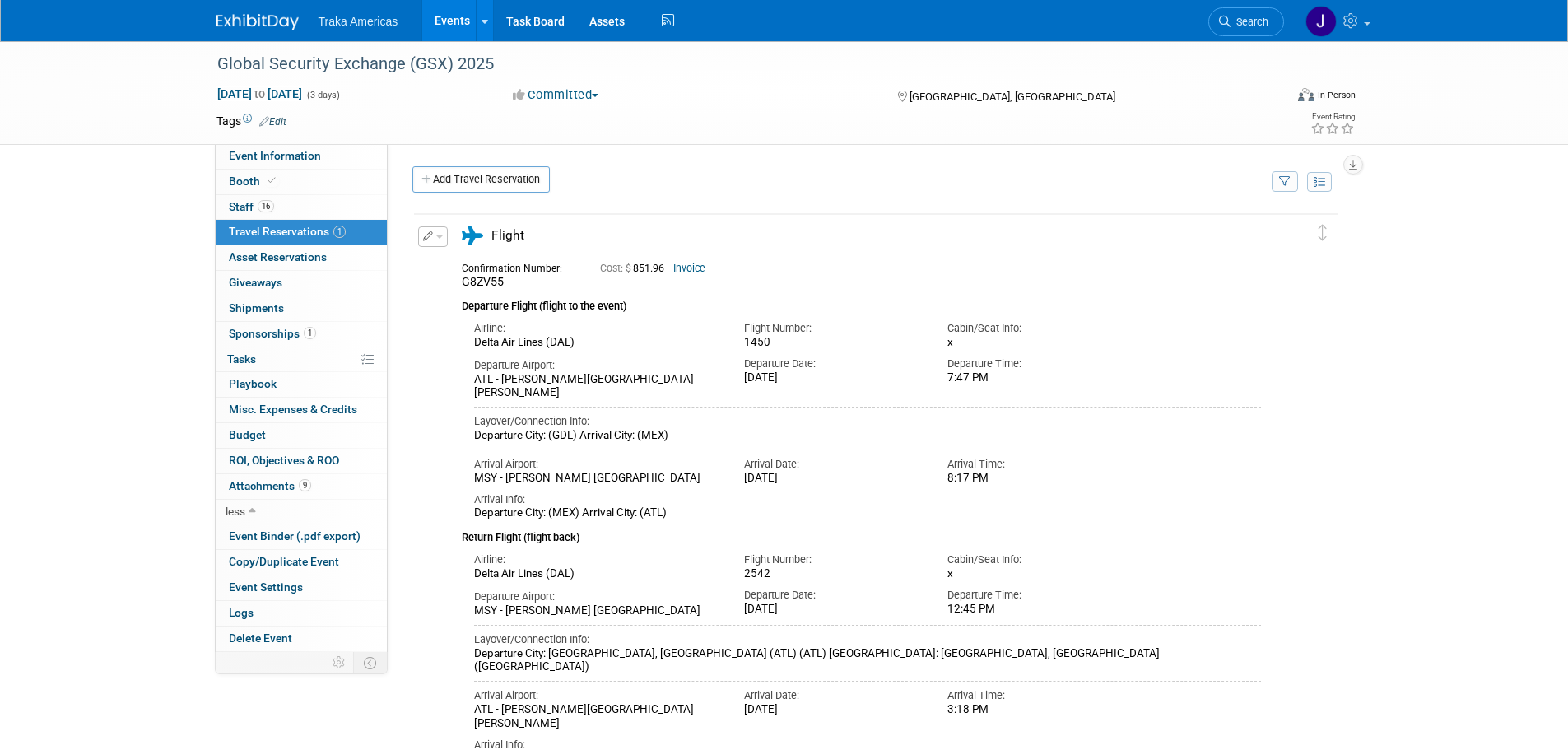
click at [698, 269] on link "Invoice" at bounding box center [689, 269] width 32 height 12
click at [328, 454] on span "ROI, Objectives & ROO 0" at bounding box center [284, 460] width 111 height 14
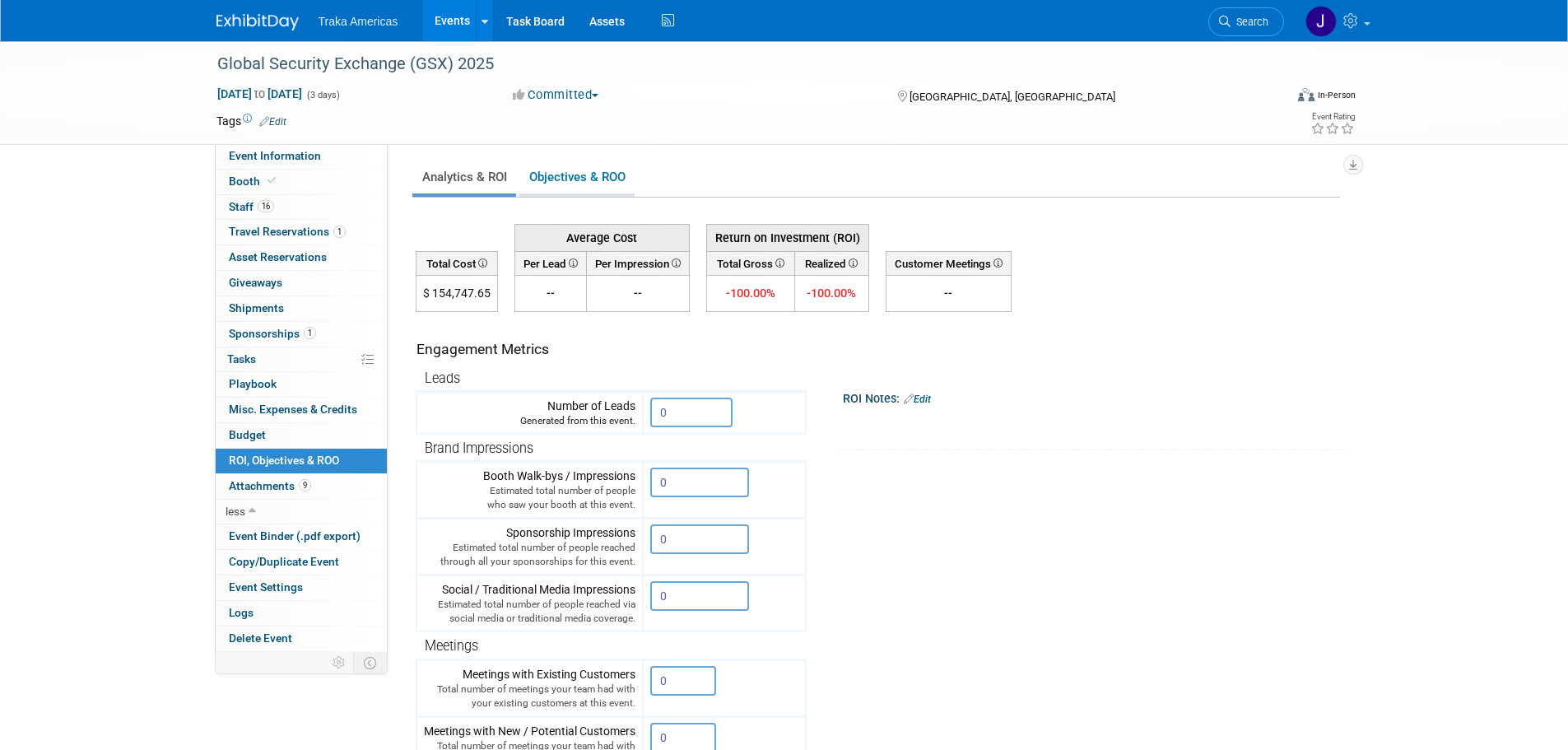
click at [563, 165] on link "Objectives & ROO 0" at bounding box center [577, 177] width 115 height 32
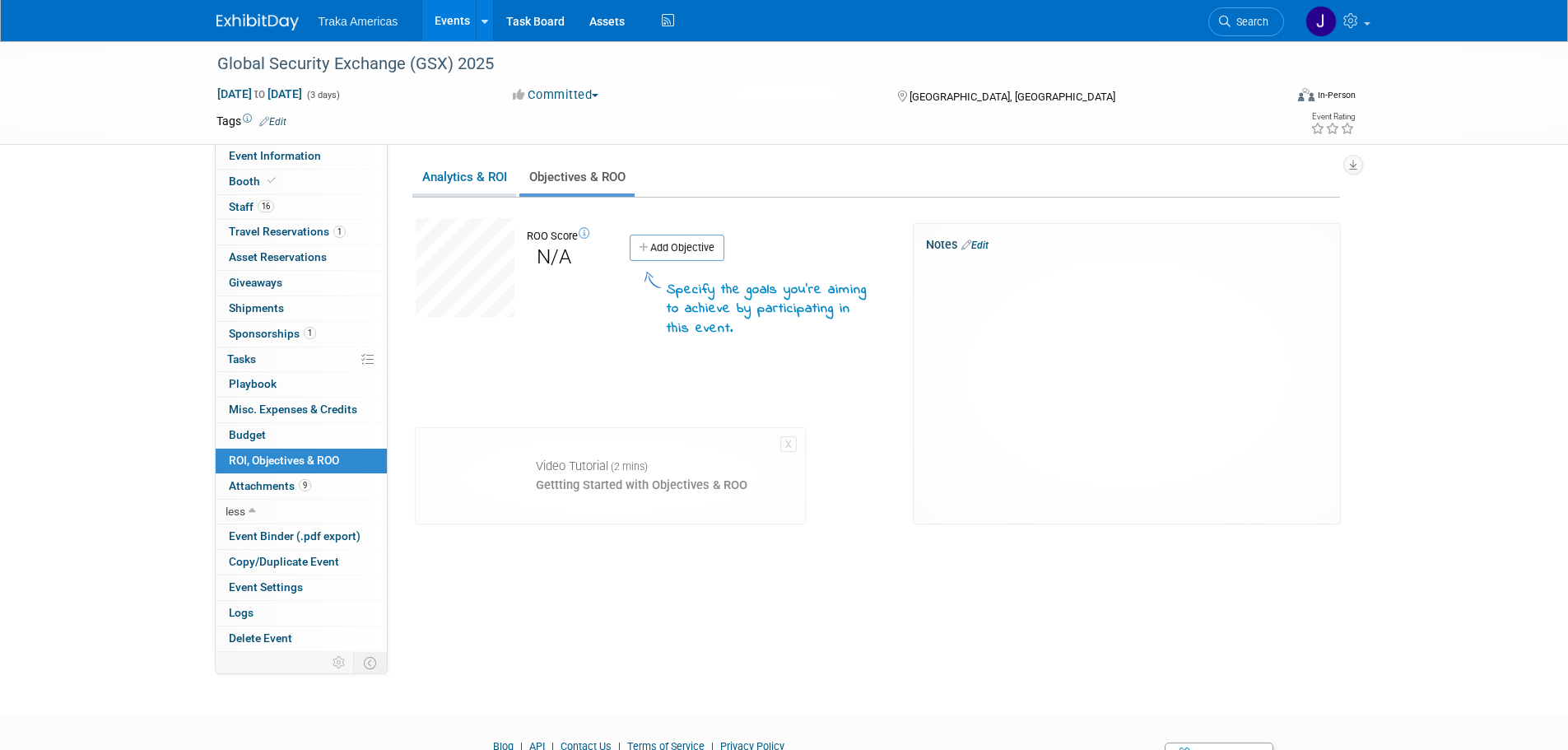
click at [468, 179] on link "Analytics & ROI" at bounding box center [464, 177] width 104 height 32
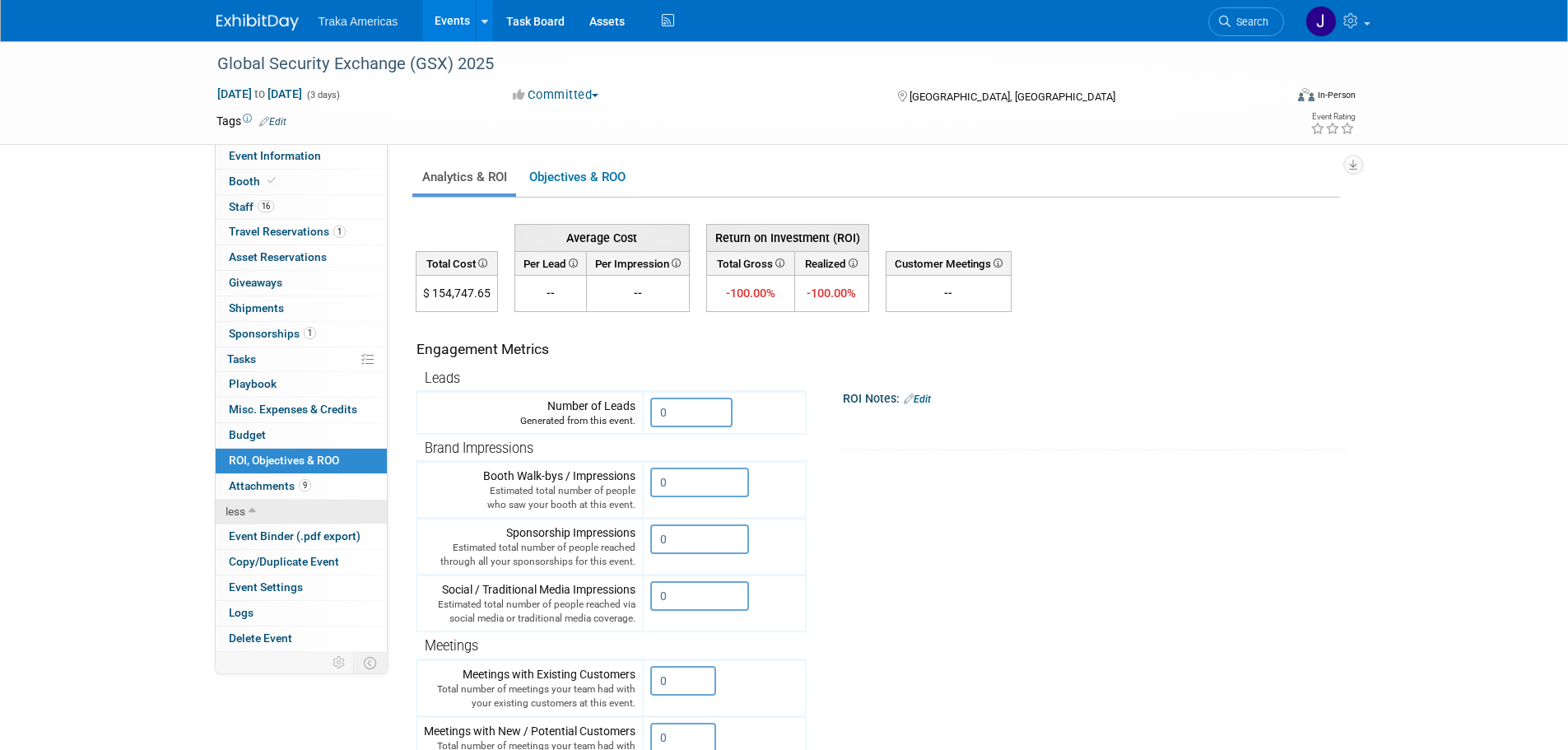
click at [248, 514] on icon at bounding box center [252, 512] width 8 height 12
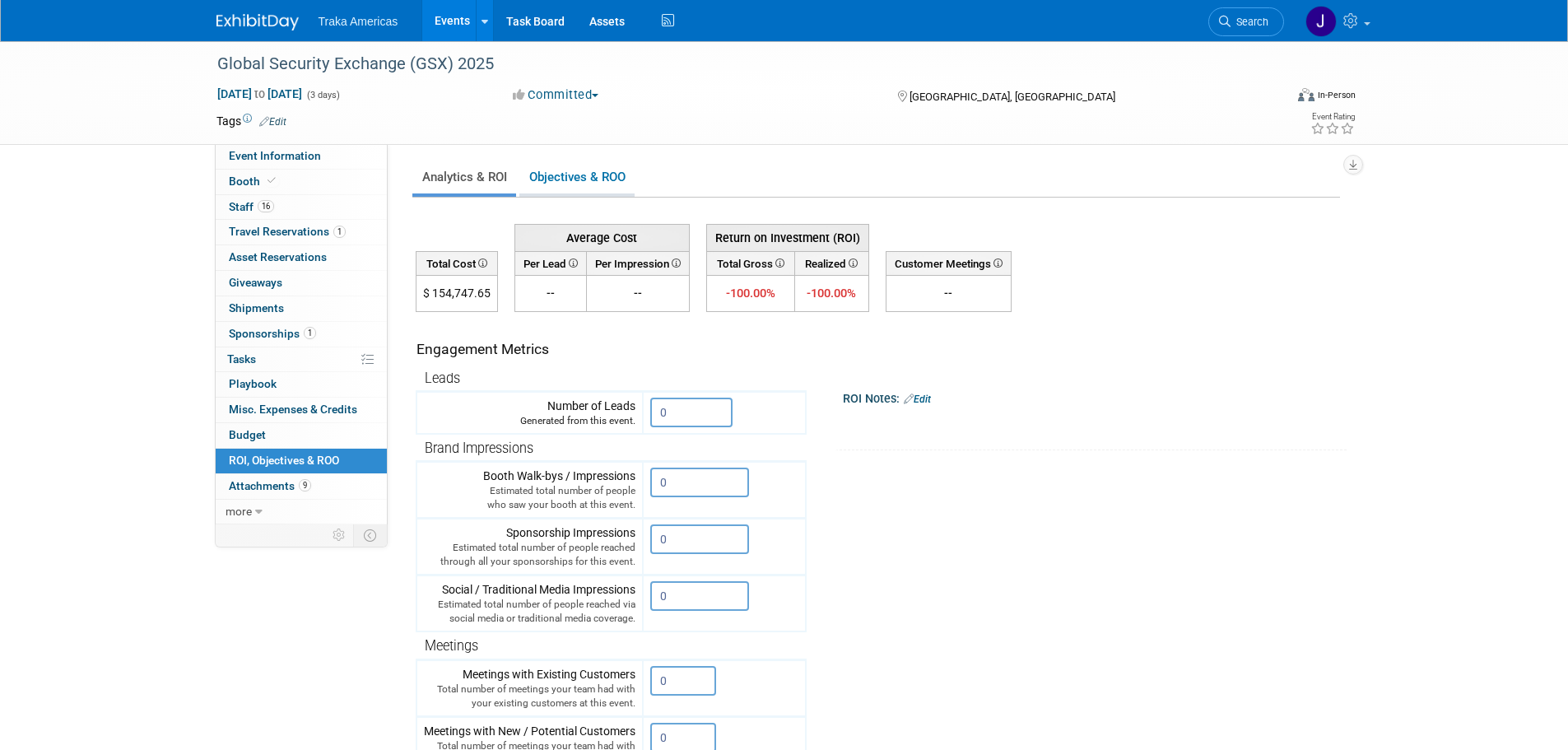
click at [570, 182] on link "Objectives & ROO 0" at bounding box center [577, 177] width 115 height 32
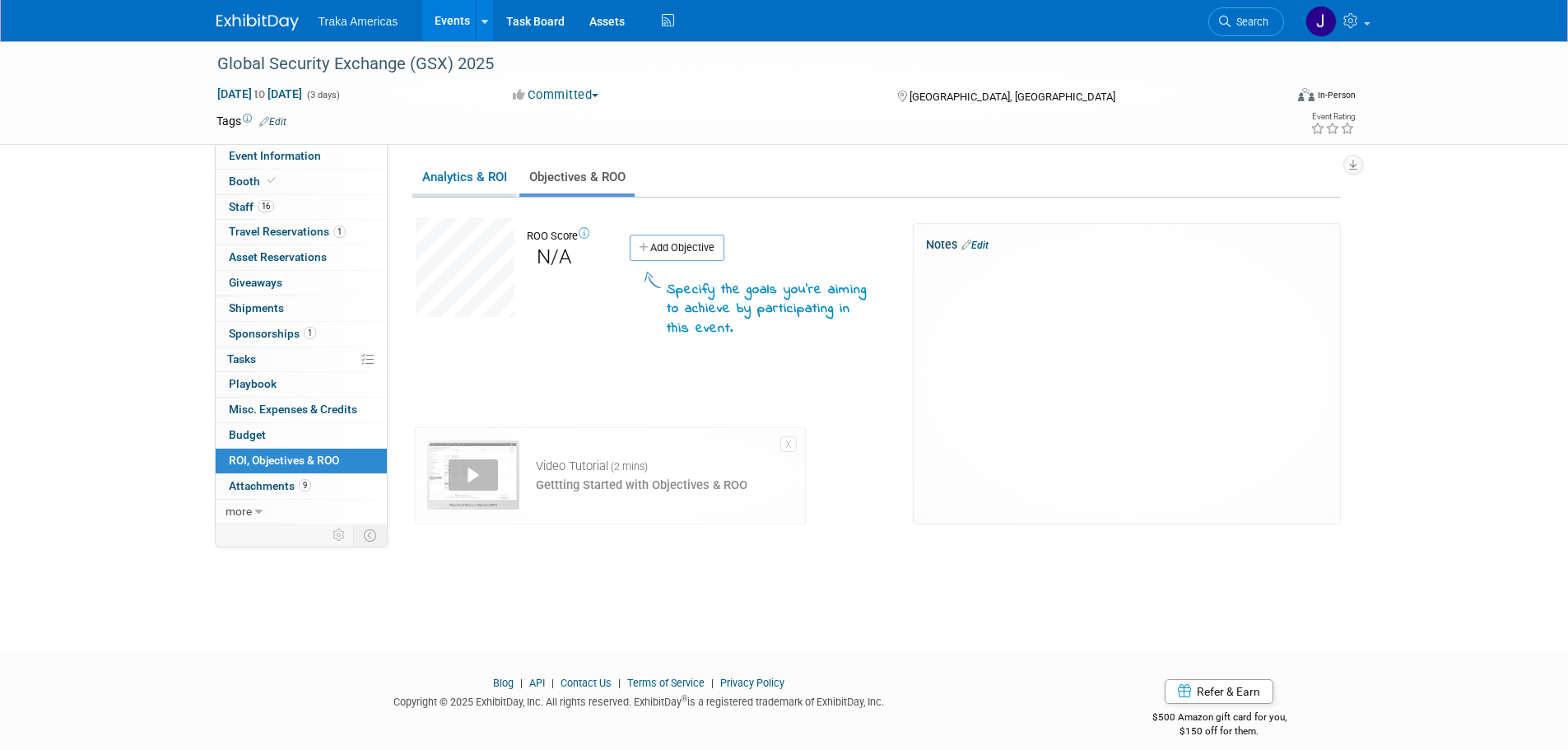
click at [483, 171] on link "Analytics & ROI" at bounding box center [464, 177] width 104 height 32
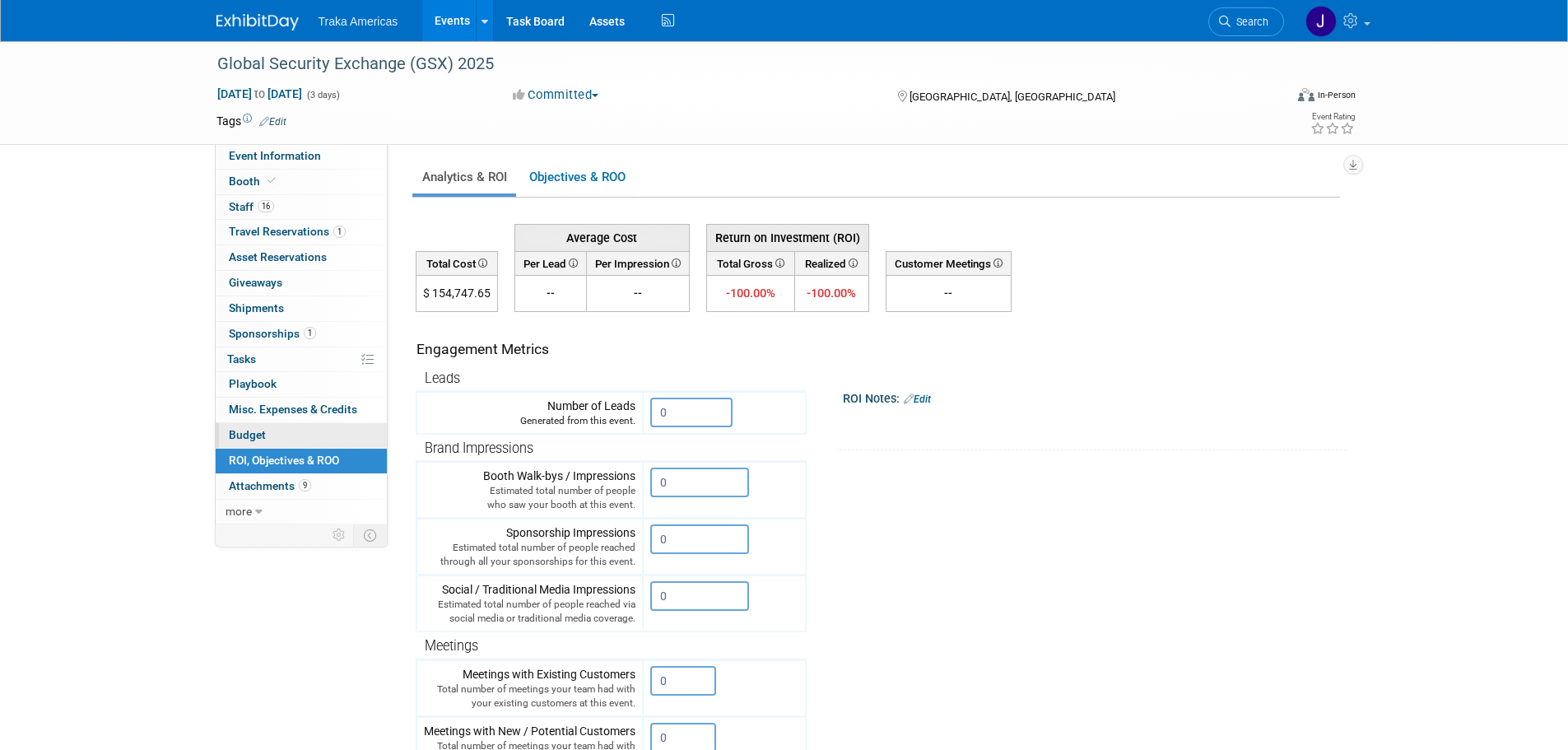
click at [249, 438] on span "Budget" at bounding box center [247, 435] width 37 height 14
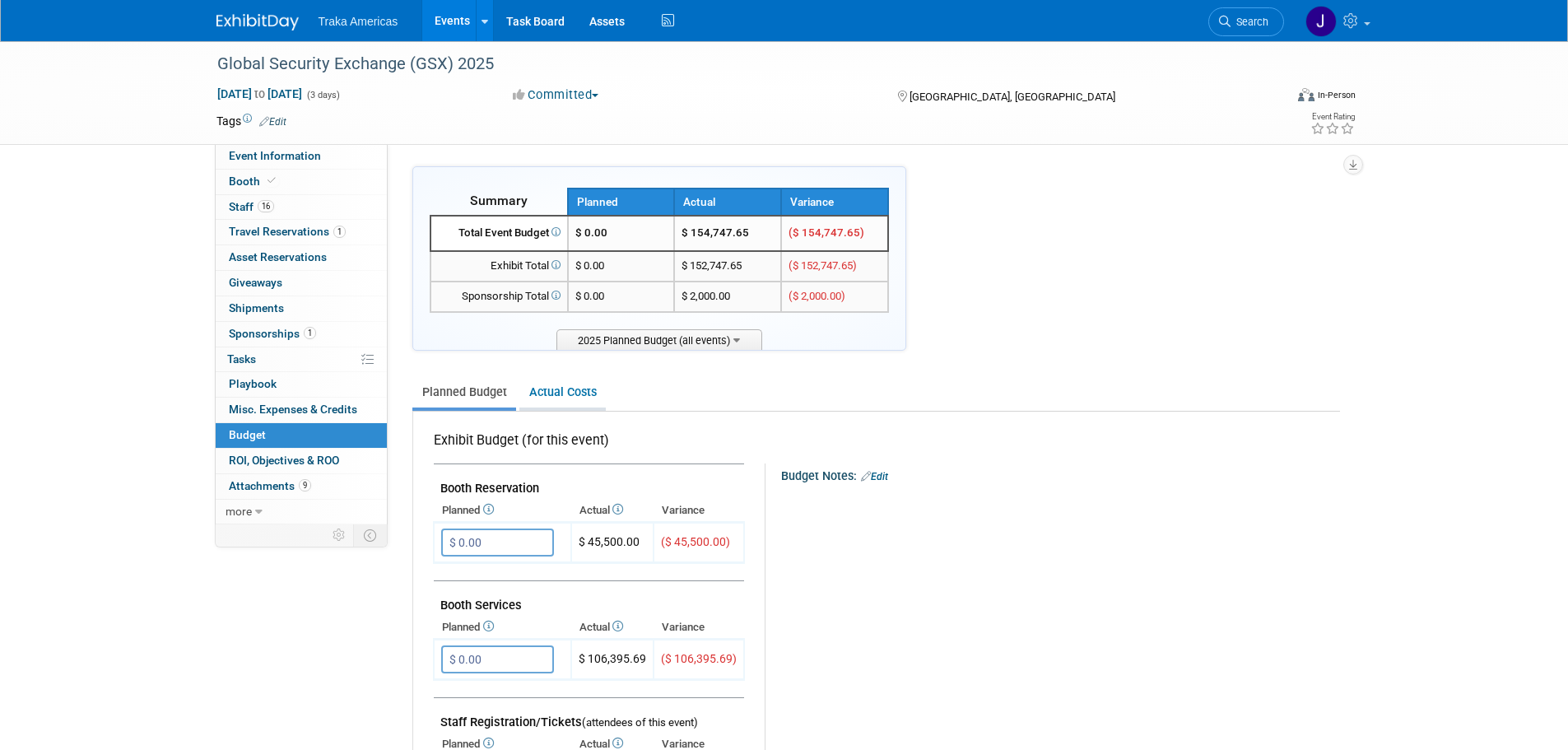
click at [545, 392] on link "Actual Costs" at bounding box center [562, 392] width 86 height 30
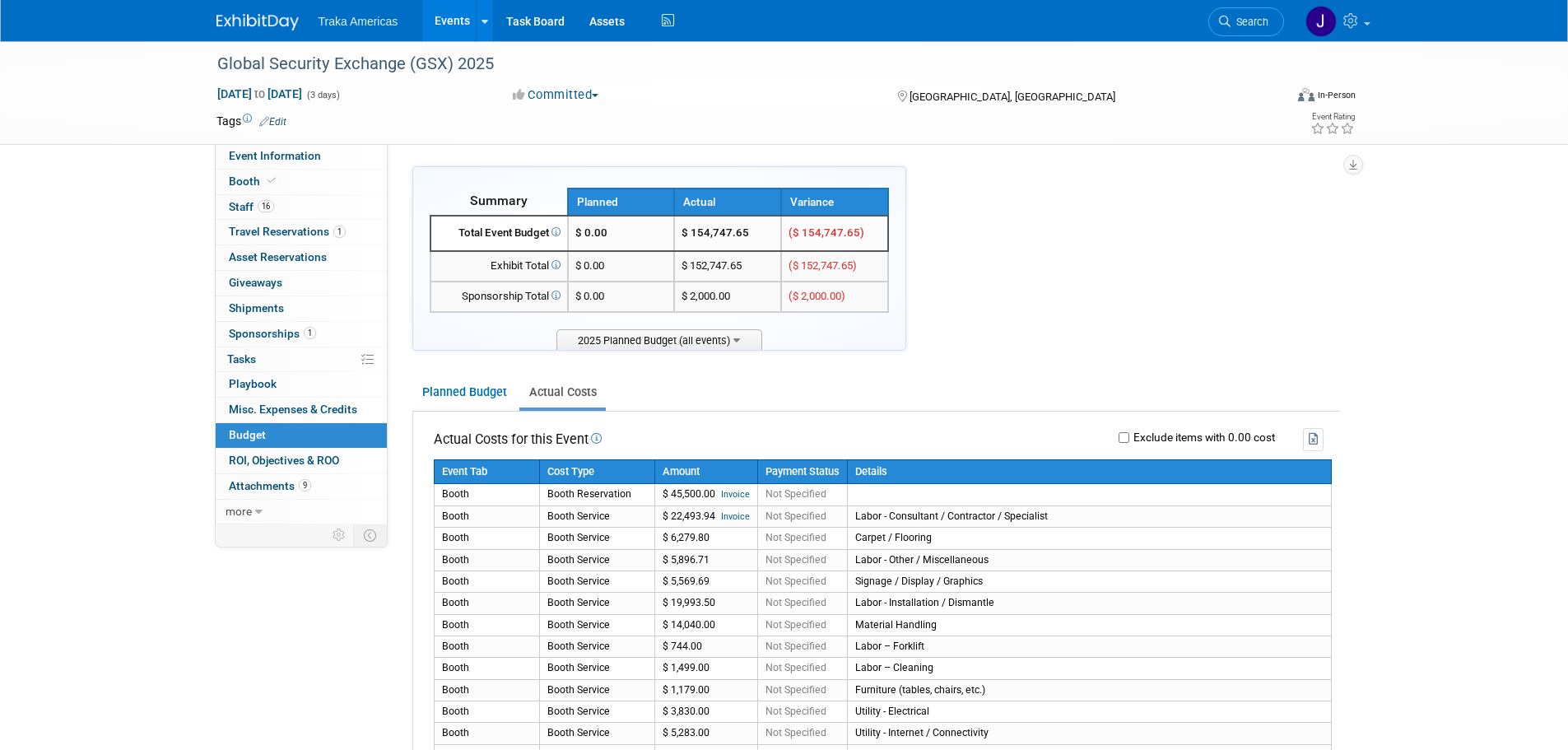
click at [240, 6] on div at bounding box center [267, 15] width 102 height 30
click at [245, 20] on img at bounding box center [257, 22] width 82 height 16
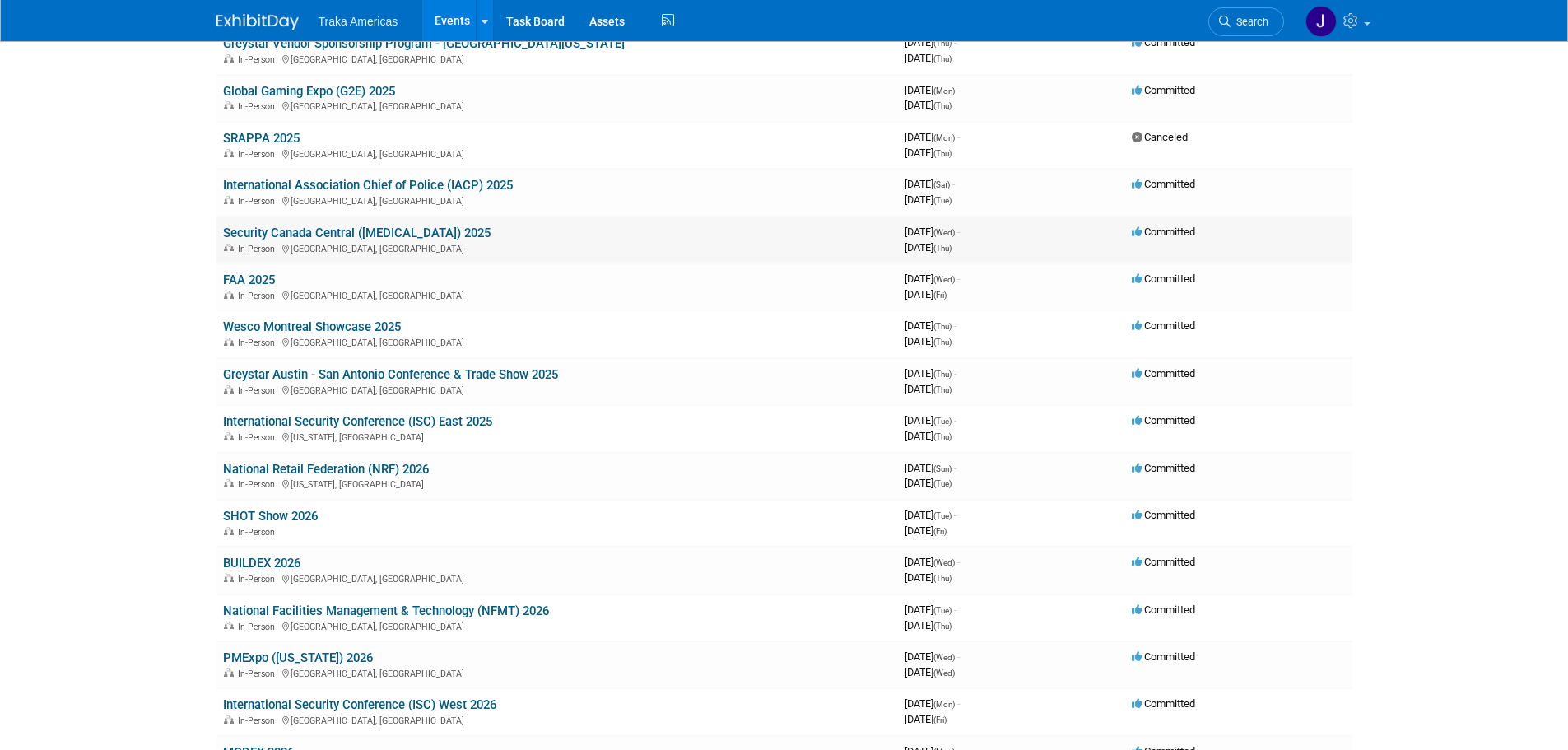
click at [334, 234] on link "Security Canada Central (CANASA) 2025" at bounding box center [356, 233] width 268 height 15
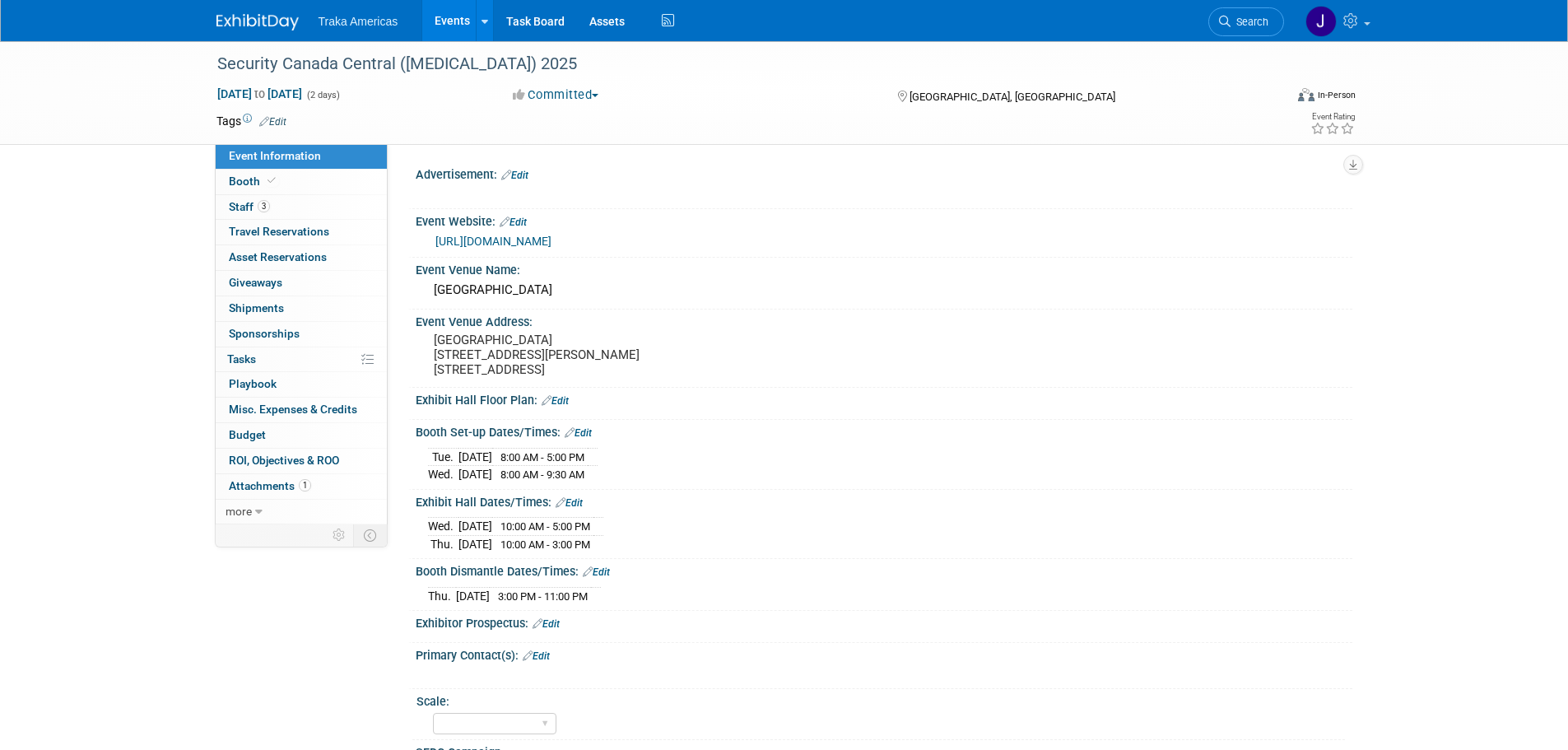
click at [480, 240] on link "https://securitycanada.com/exhibit/central/" at bounding box center [493, 242] width 116 height 14
